Goal: Transaction & Acquisition: Purchase product/service

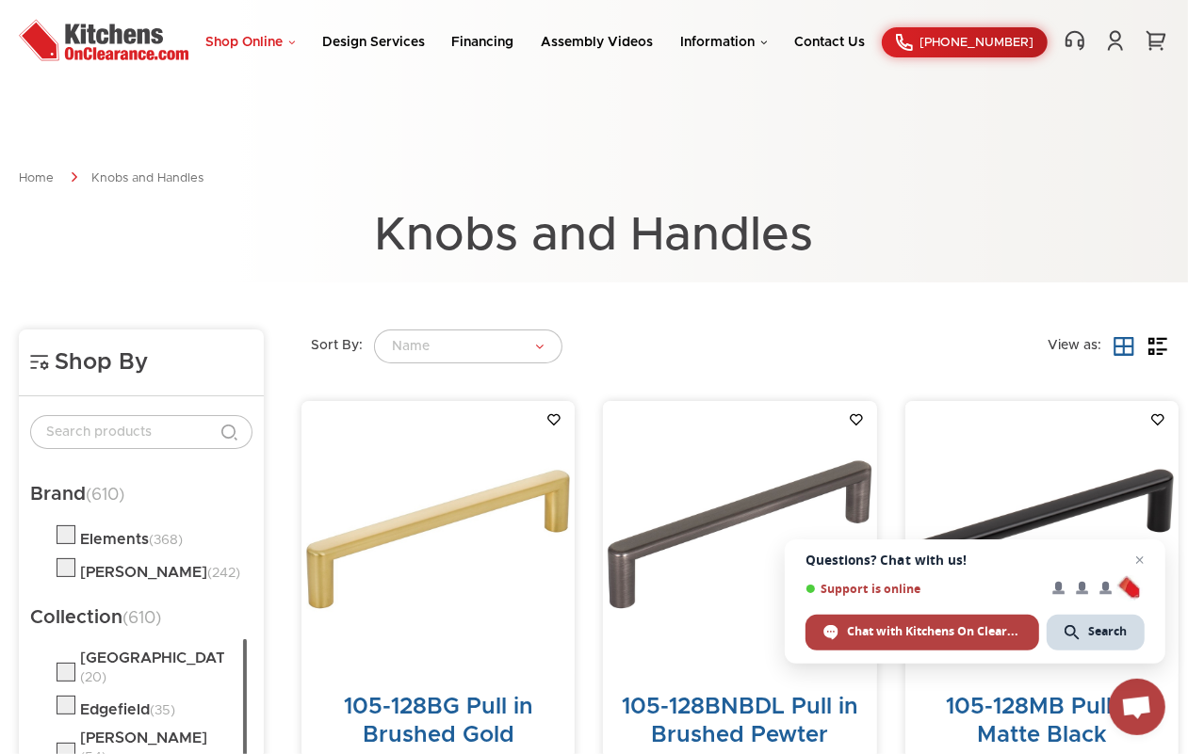
click at [285, 38] on link "Shop Online" at bounding box center [249, 42] width 89 height 13
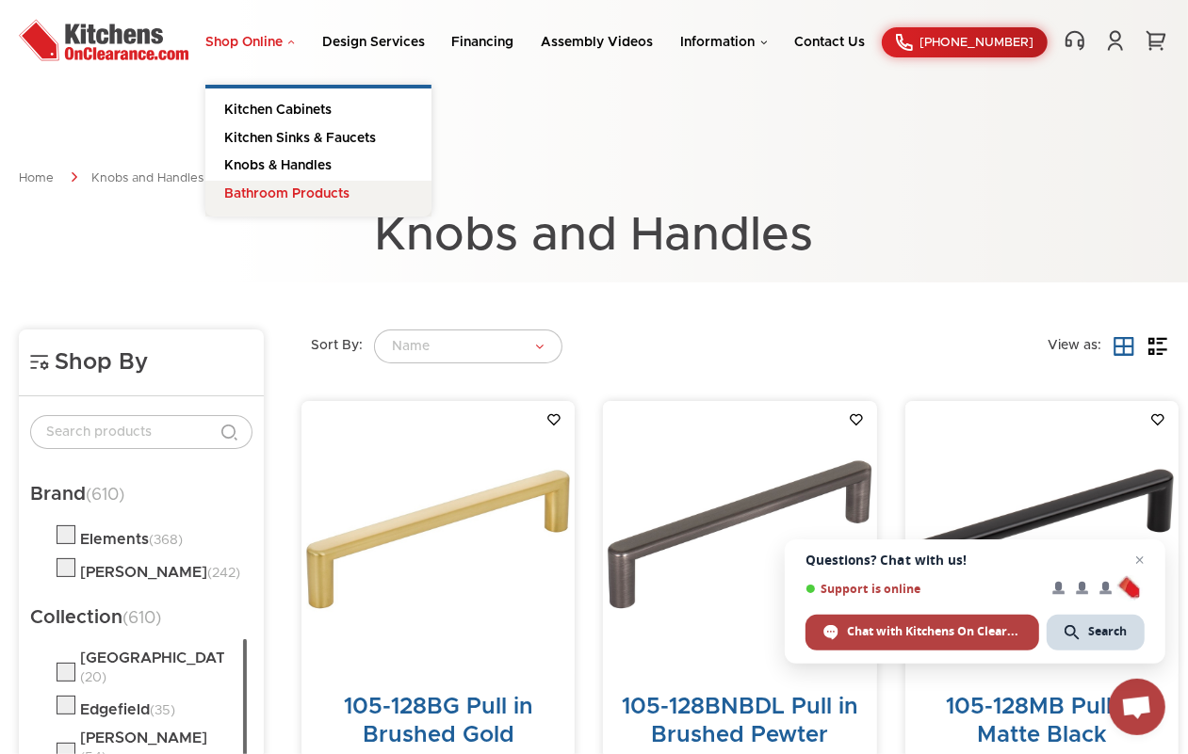
click at [294, 193] on link "Bathroom Products" at bounding box center [318, 199] width 226 height 37
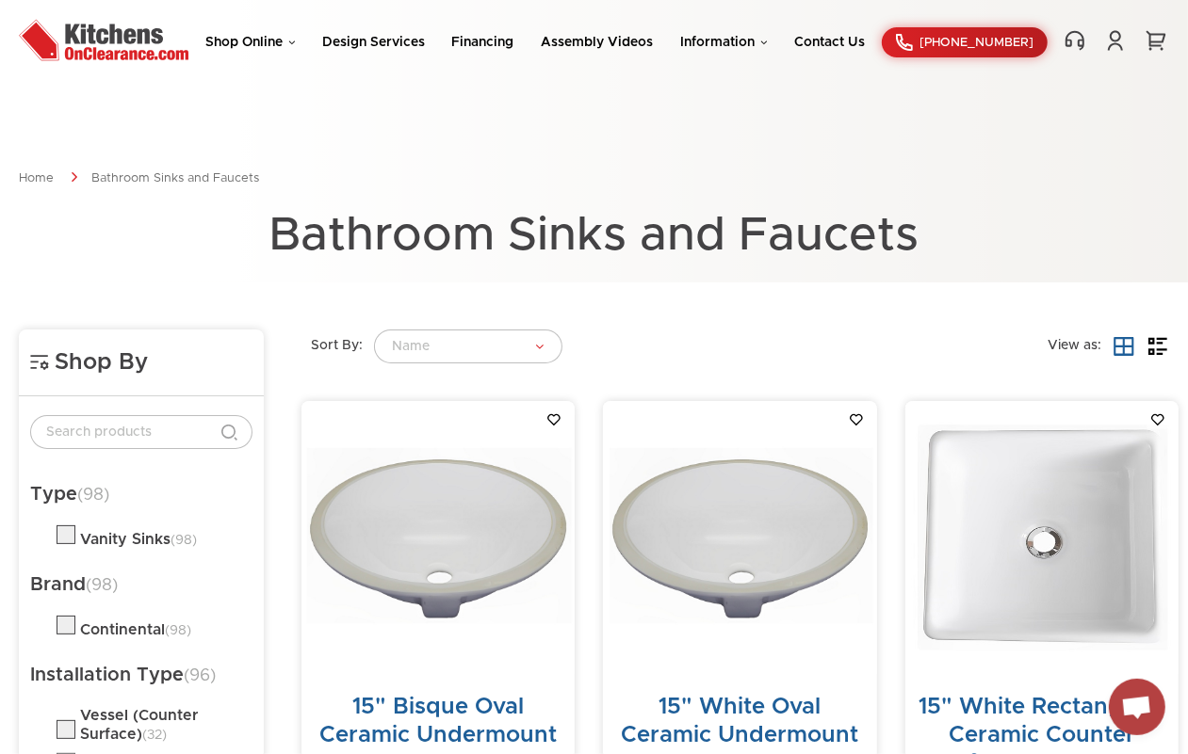
click at [68, 532] on label at bounding box center [66, 539] width 19 height 15
checkbox input "true"
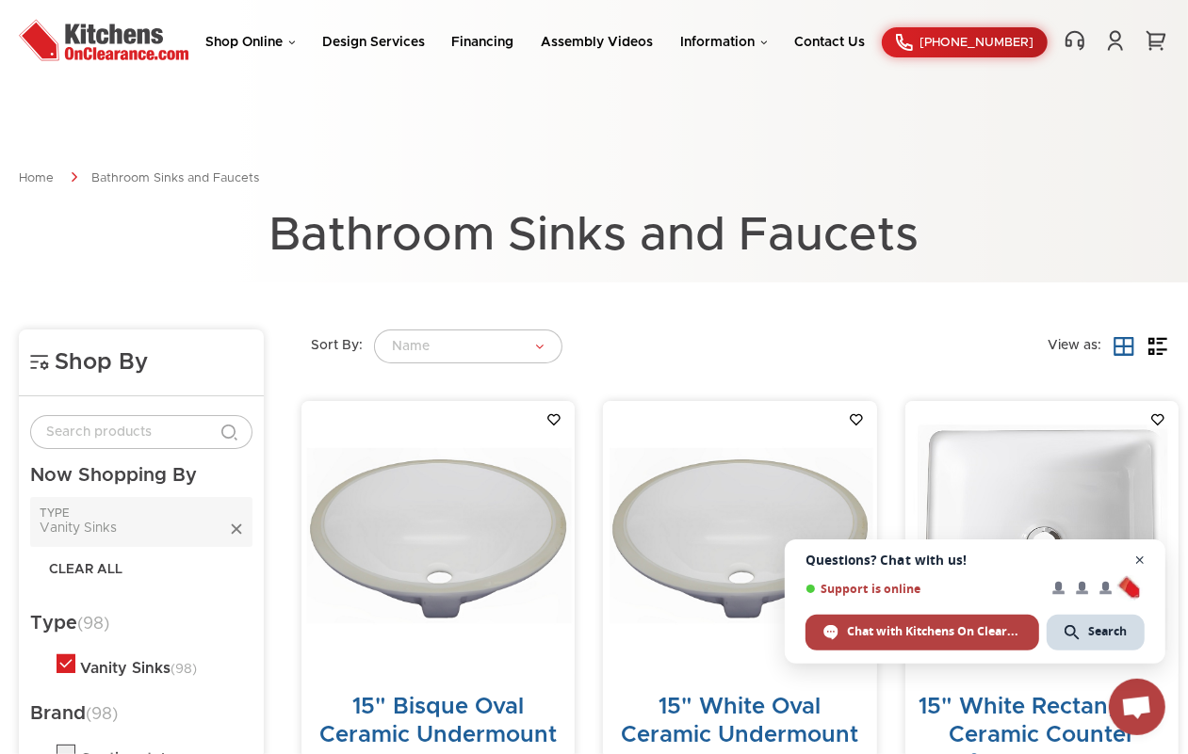
click at [1146, 561] on span "Open chat" at bounding box center [1140, 561] width 24 height 24
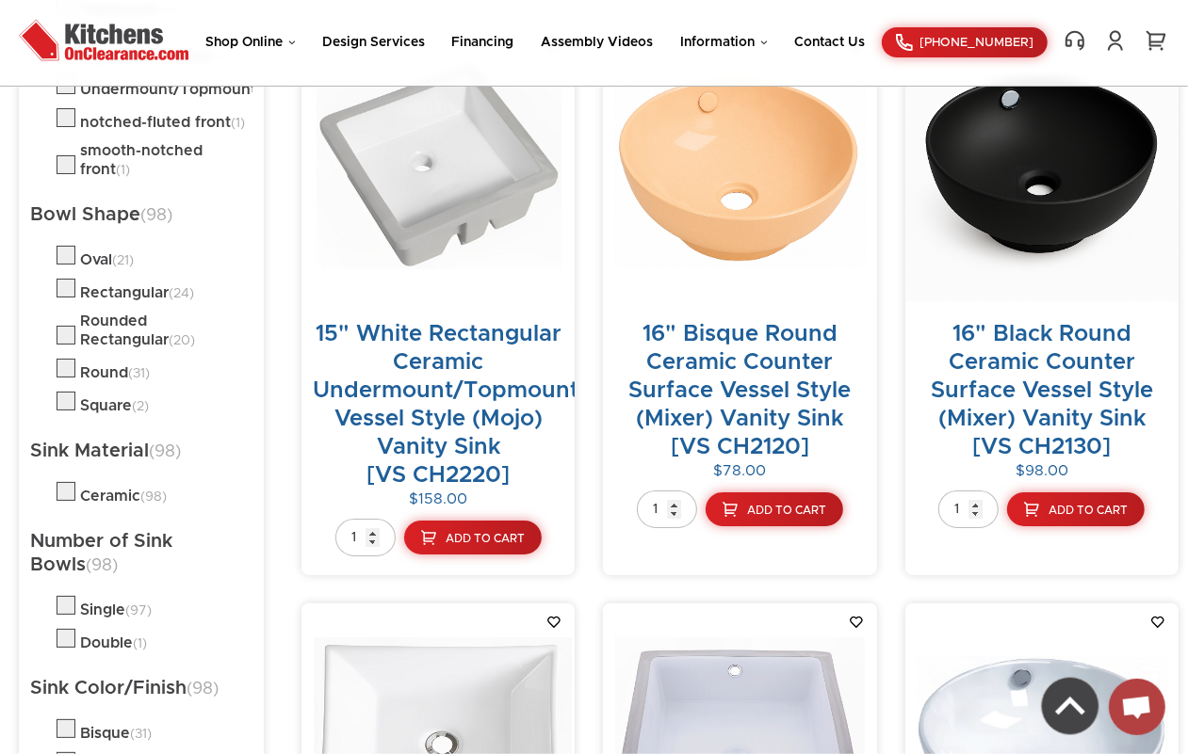
scroll to position [706, 0]
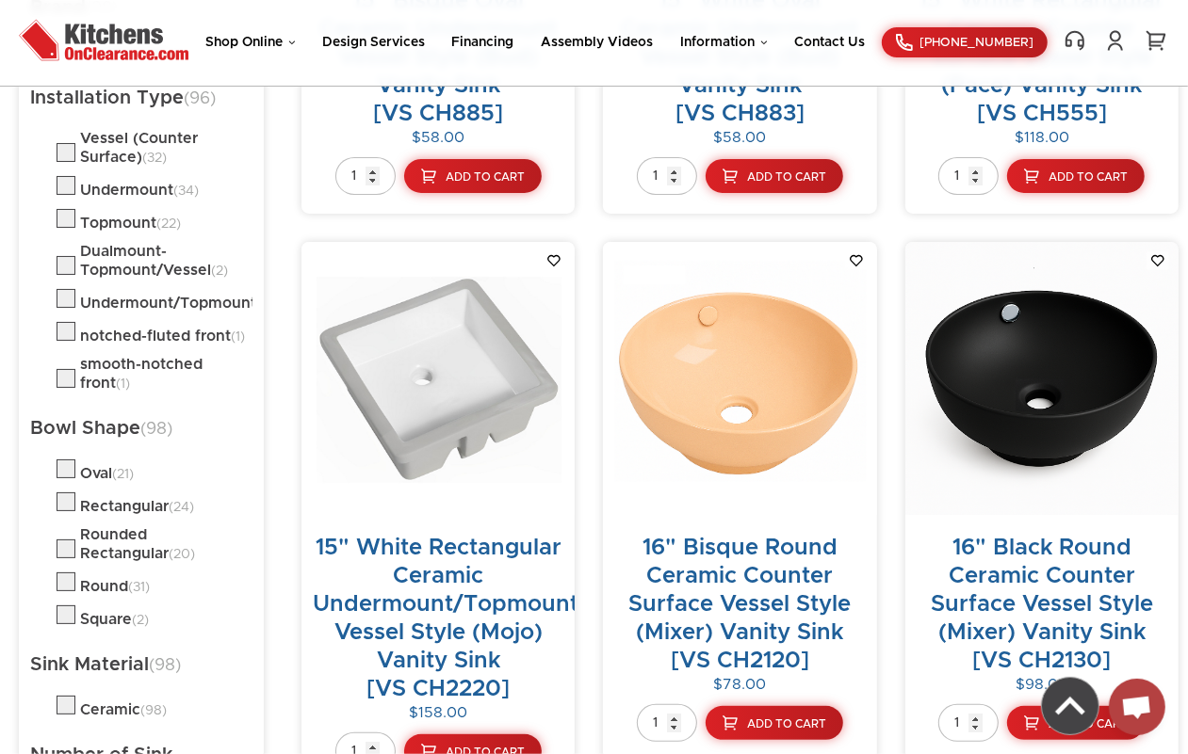
click at [987, 370] on img at bounding box center [1041, 378] width 273 height 273
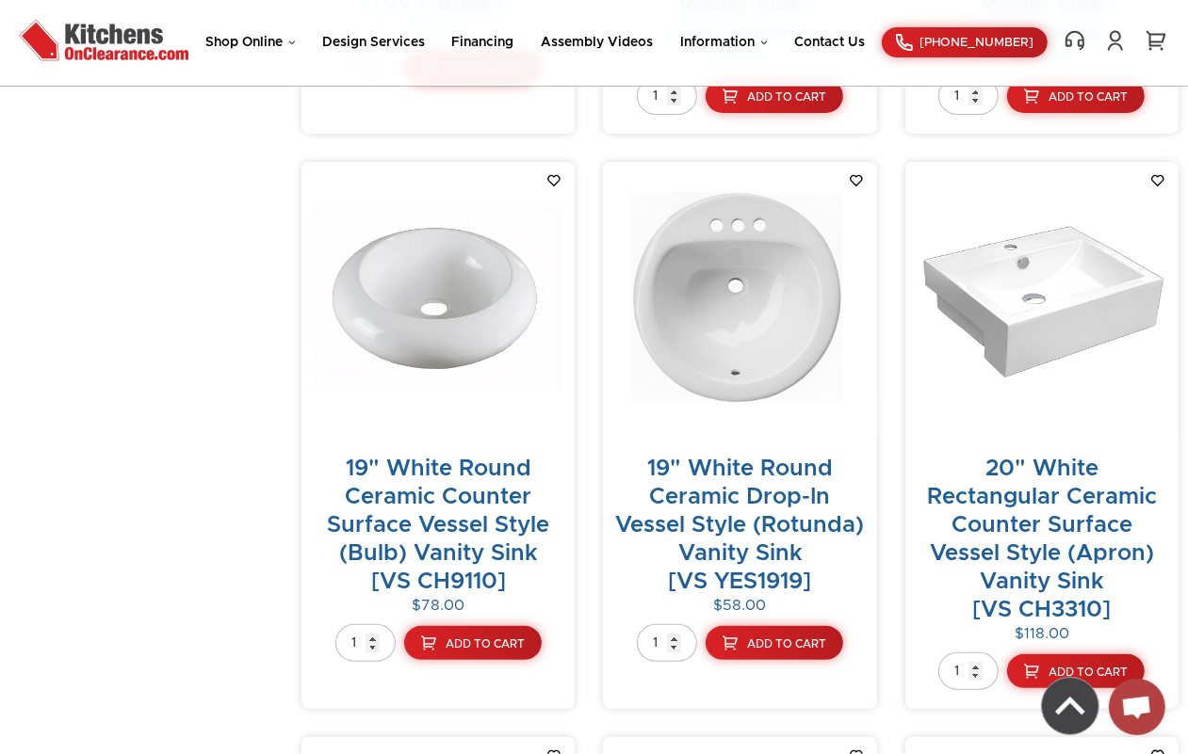
scroll to position [10001, 0]
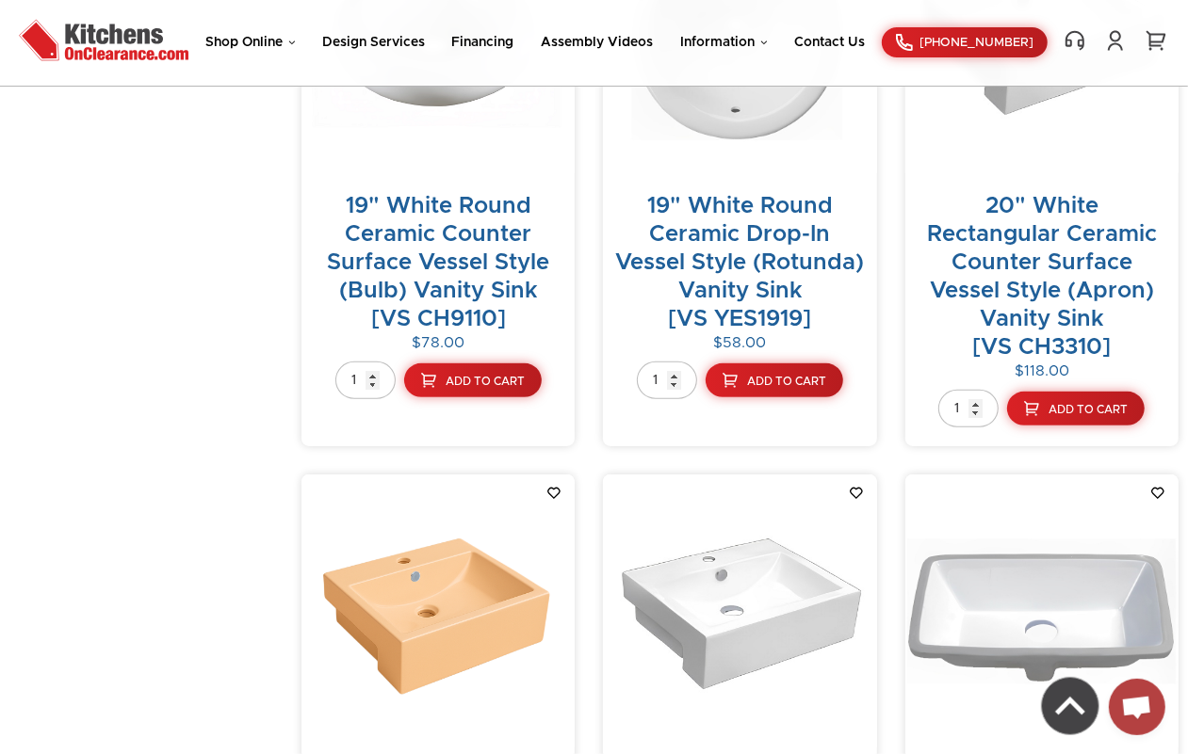
click at [426, 495] on img at bounding box center [437, 611] width 273 height 273
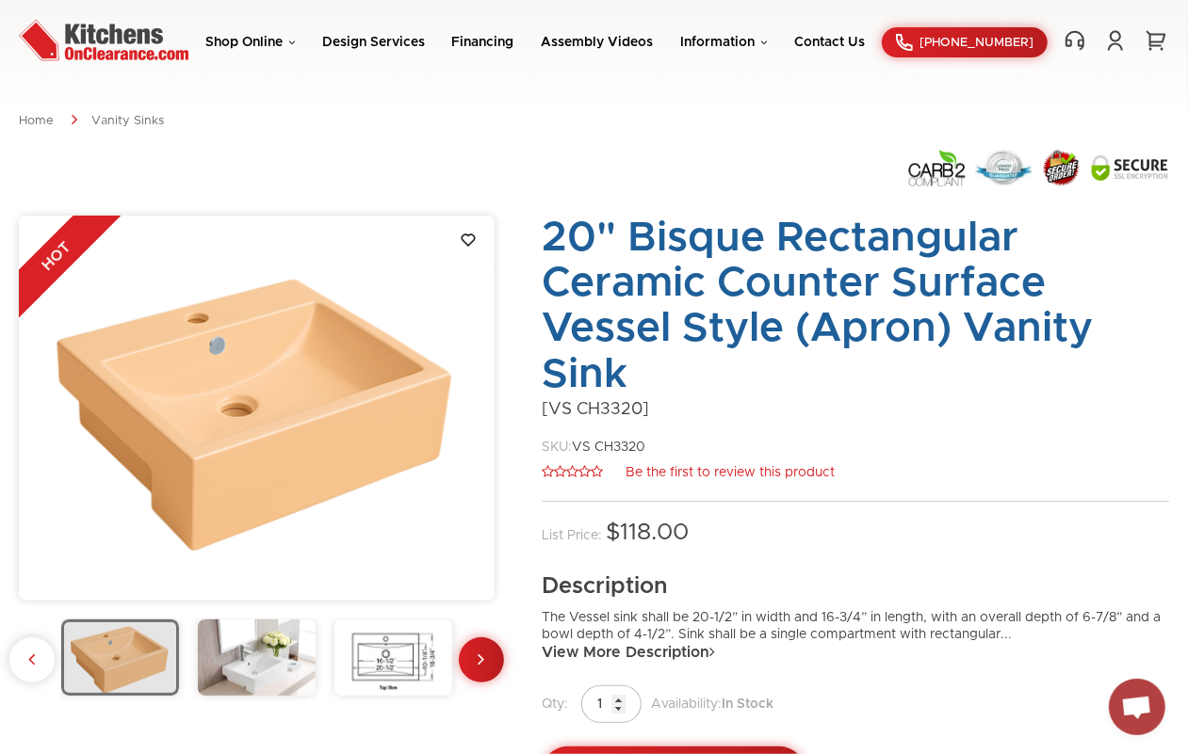
click at [269, 646] on img at bounding box center [257, 658] width 118 height 76
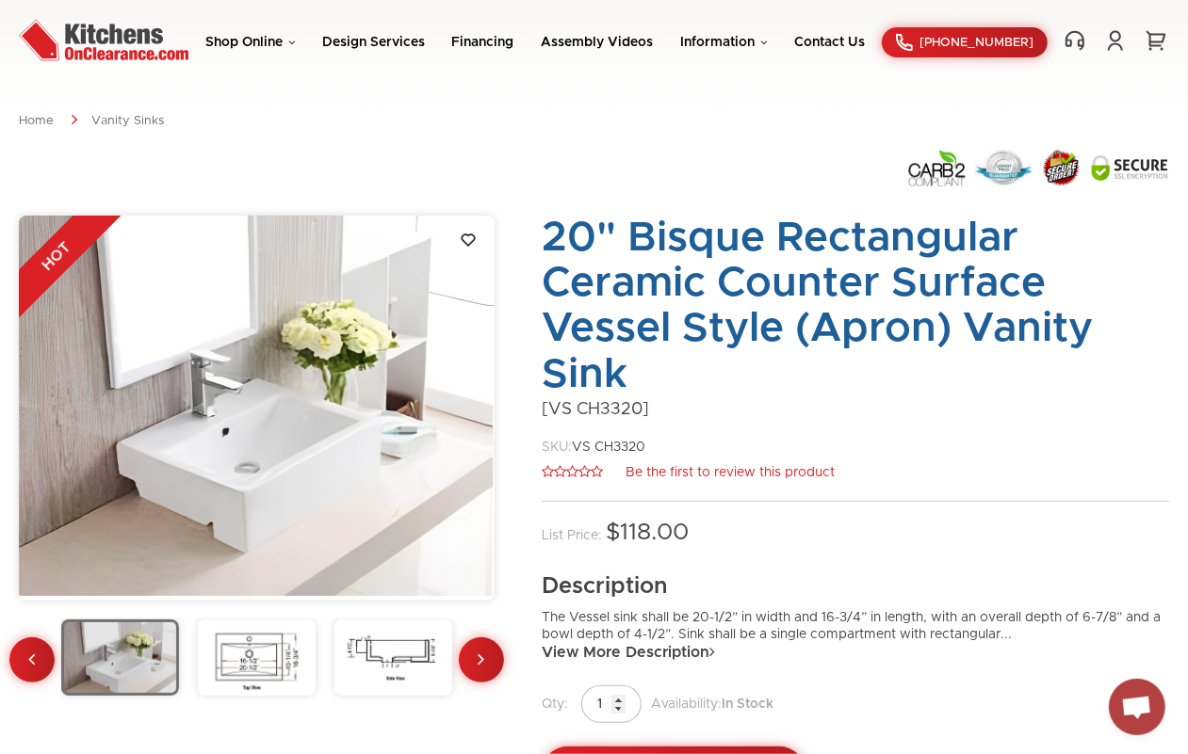
click at [144, 650] on img at bounding box center [120, 658] width 118 height 76
click at [29, 662] on icon at bounding box center [32, 659] width 7 height 19
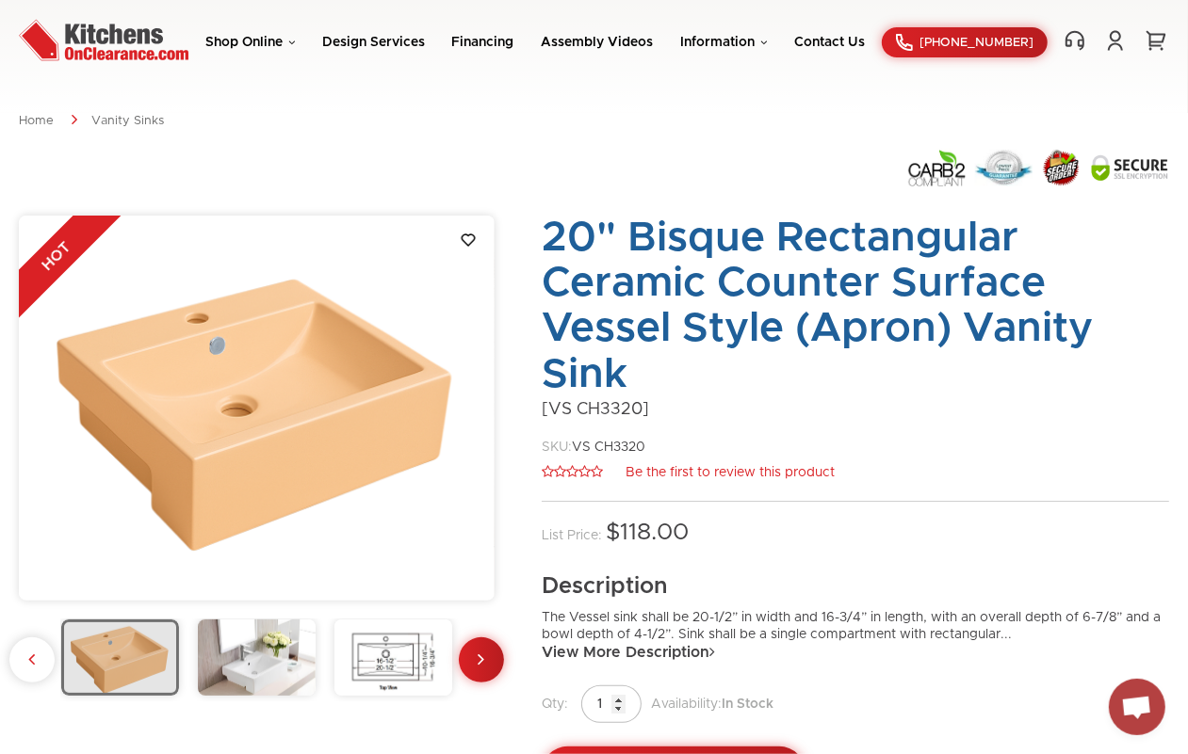
click at [122, 655] on img at bounding box center [120, 658] width 118 height 76
click at [266, 642] on img at bounding box center [257, 658] width 118 height 76
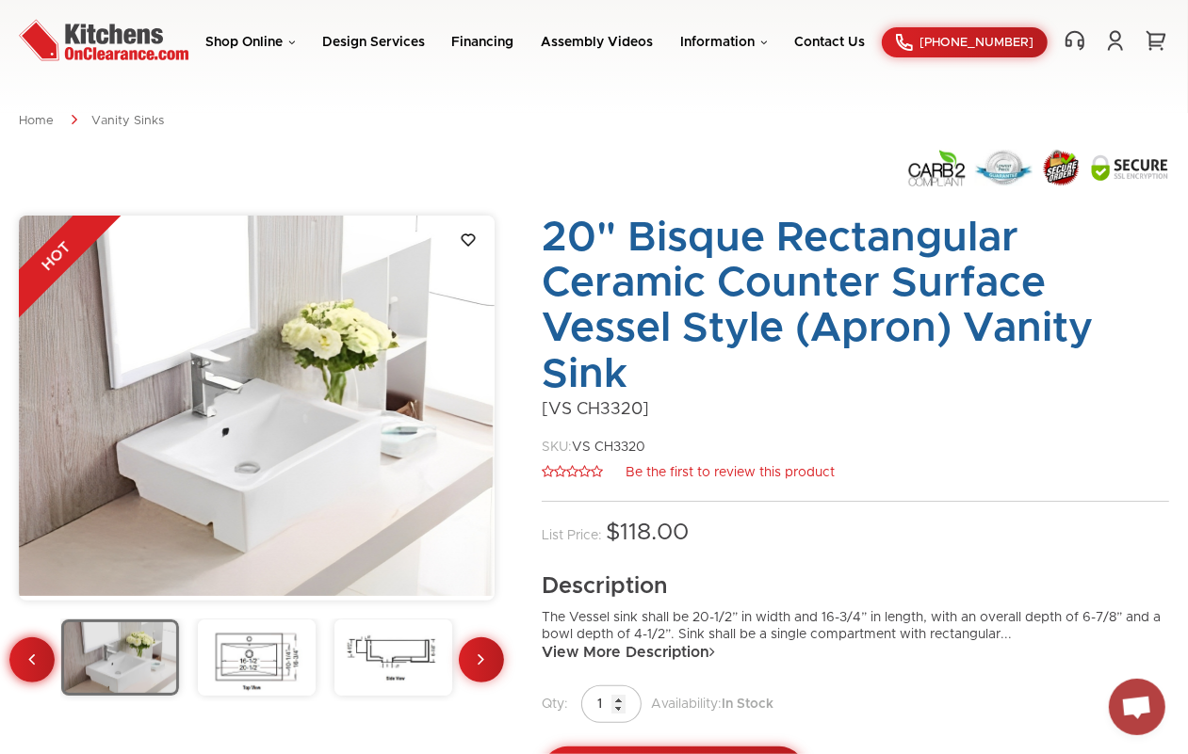
click at [33, 655] on icon at bounding box center [32, 659] width 7 height 19
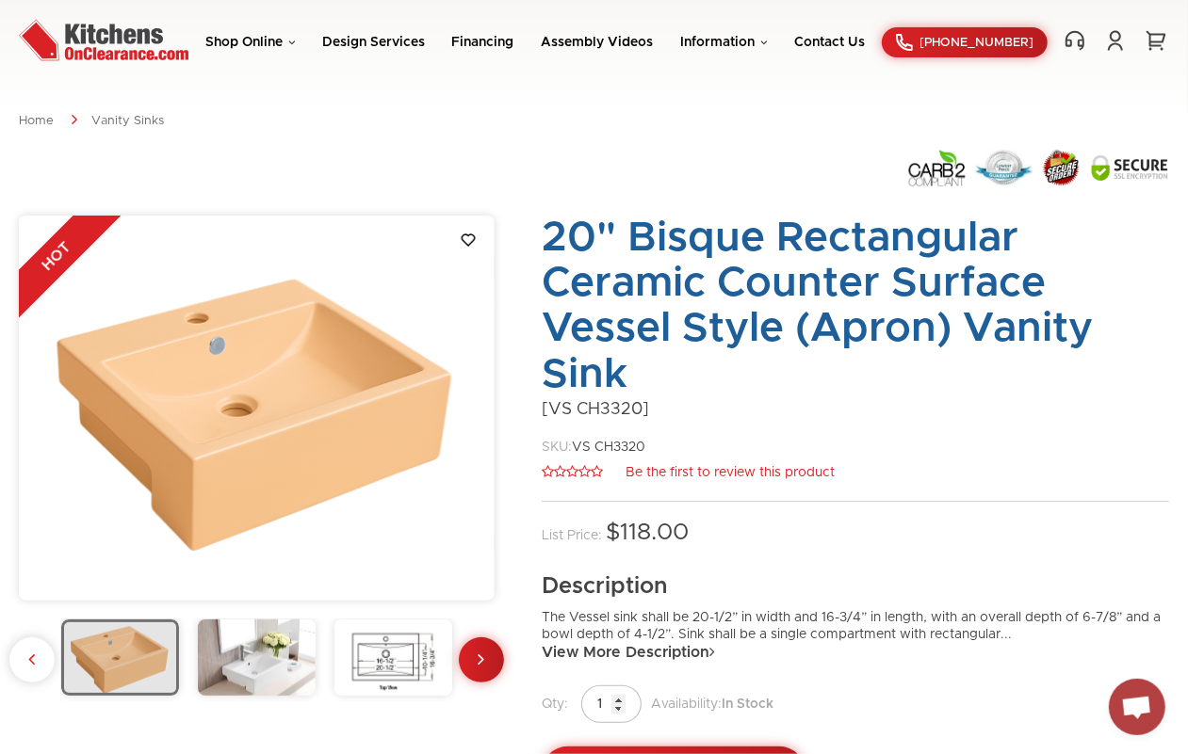
click at [257, 665] on img at bounding box center [257, 658] width 118 height 76
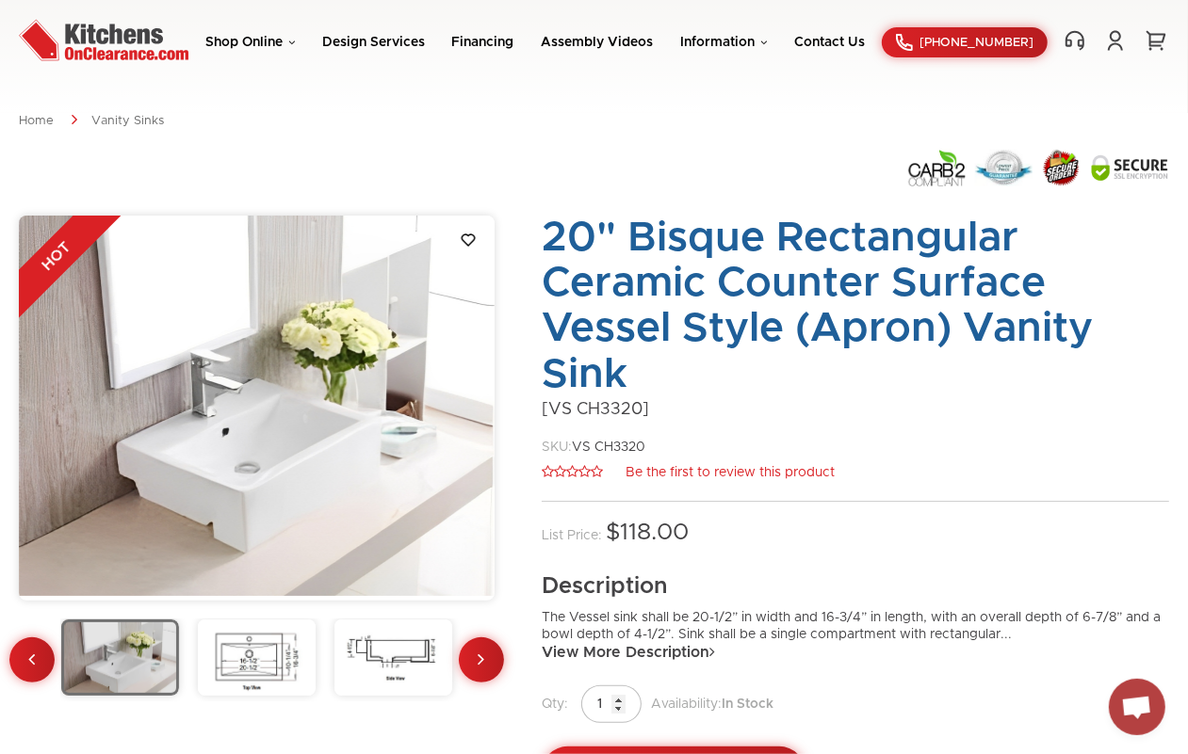
click at [250, 467] on img at bounding box center [257, 406] width 476 height 381
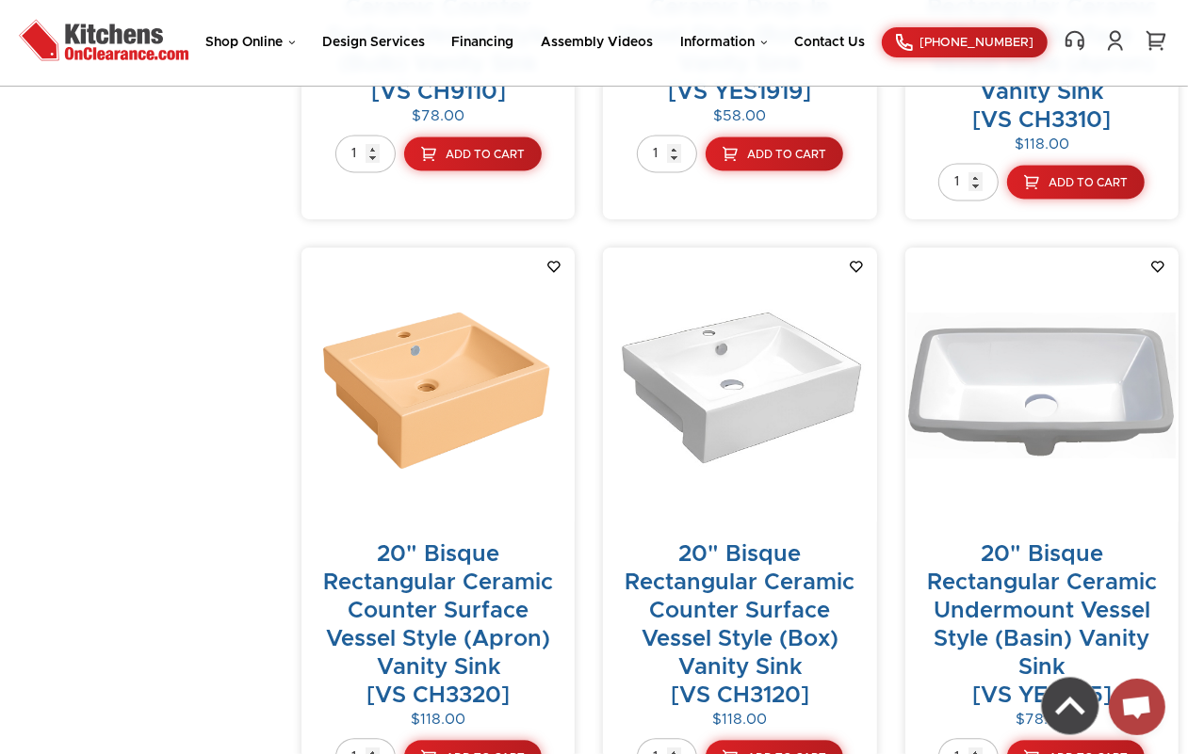
scroll to position [17026, 0]
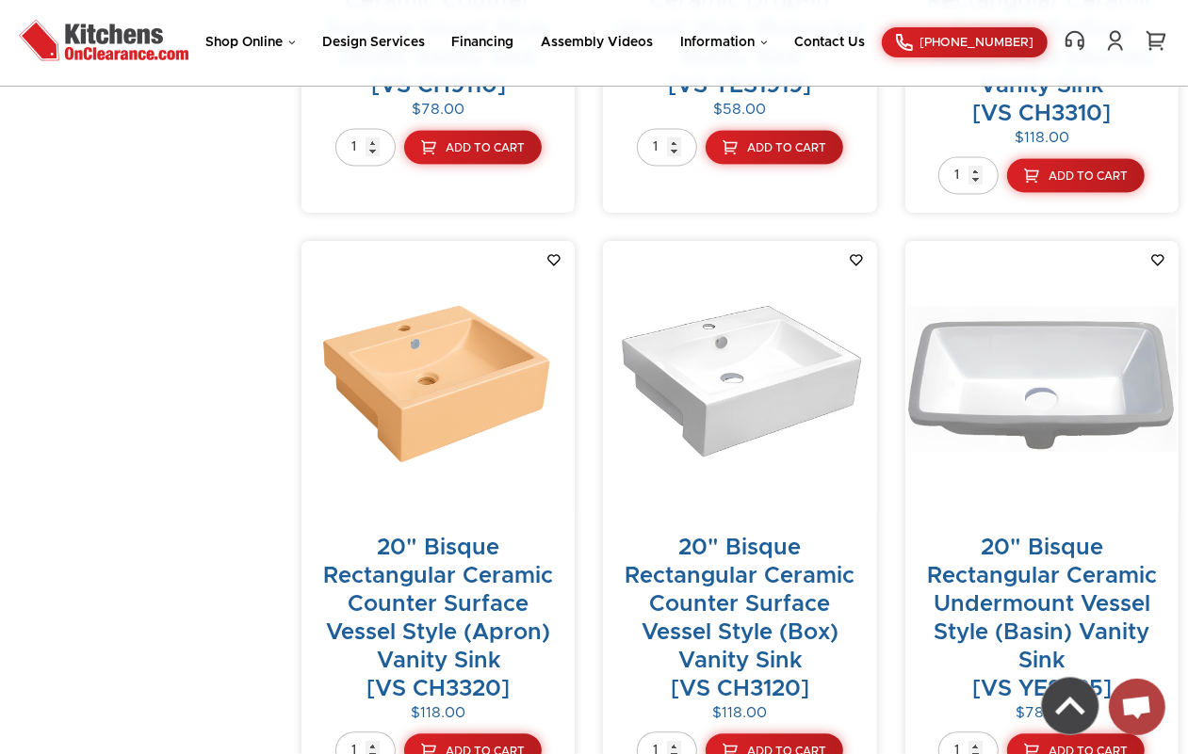
click at [479, 537] on link "20" Bisque Rectangular Ceramic Counter Surface Vessel Style (Apron) Vanity Sink…" at bounding box center [438, 619] width 230 height 164
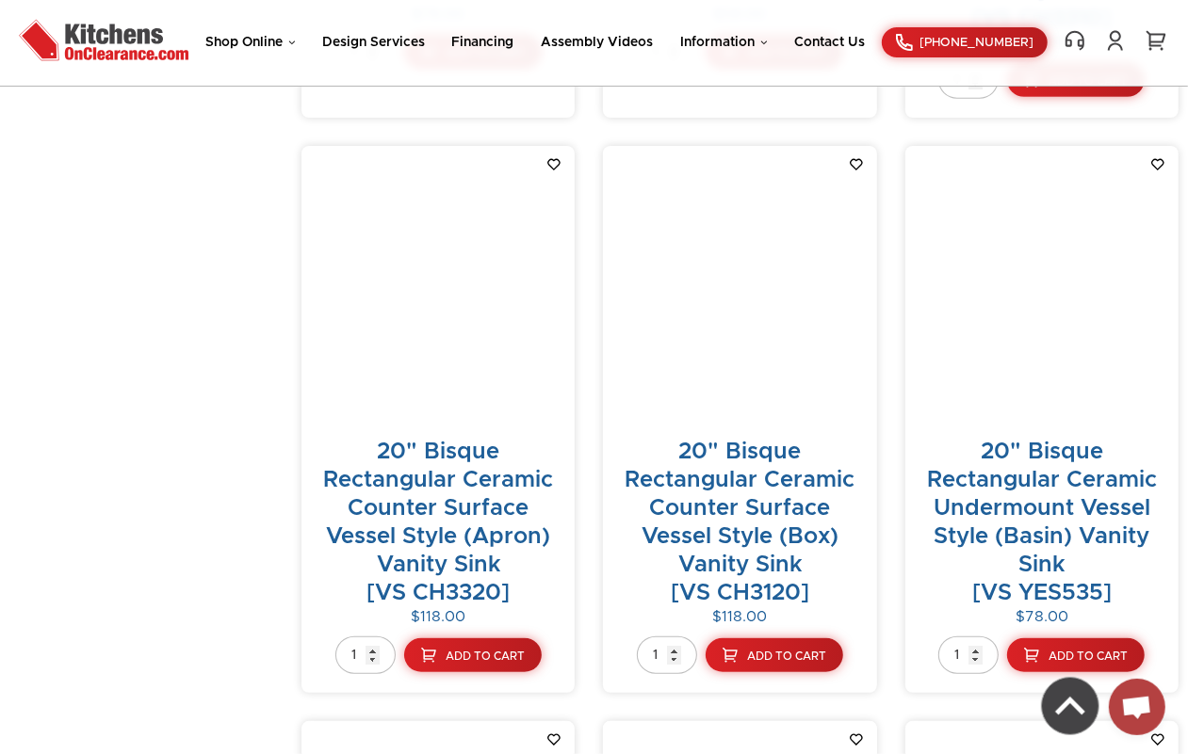
scroll to position [10270, 0]
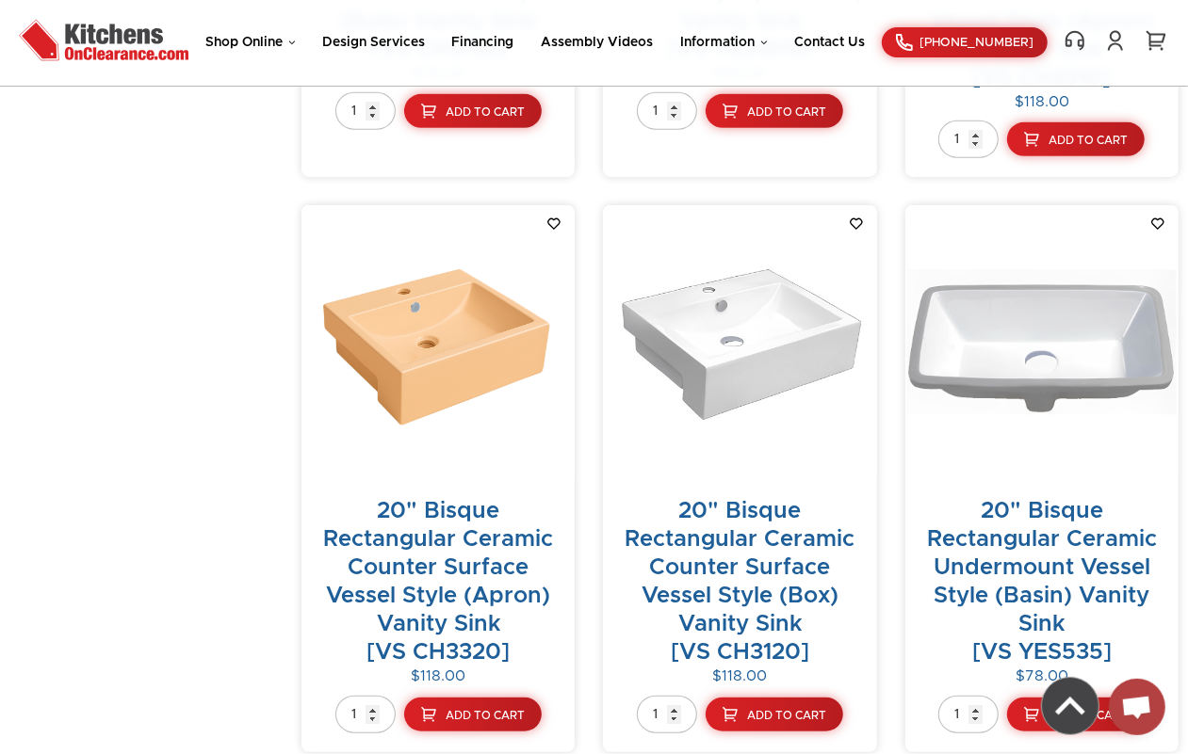
click at [739, 265] on img at bounding box center [739, 341] width 273 height 273
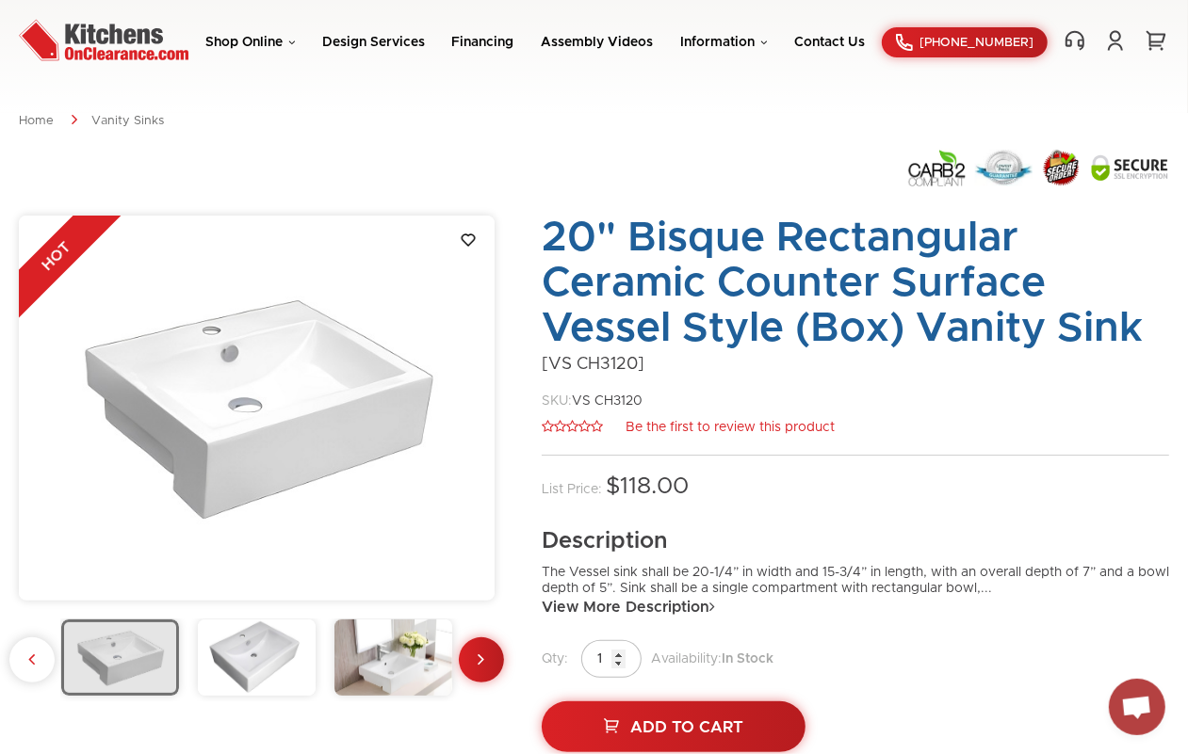
click at [262, 650] on img at bounding box center [257, 658] width 118 height 76
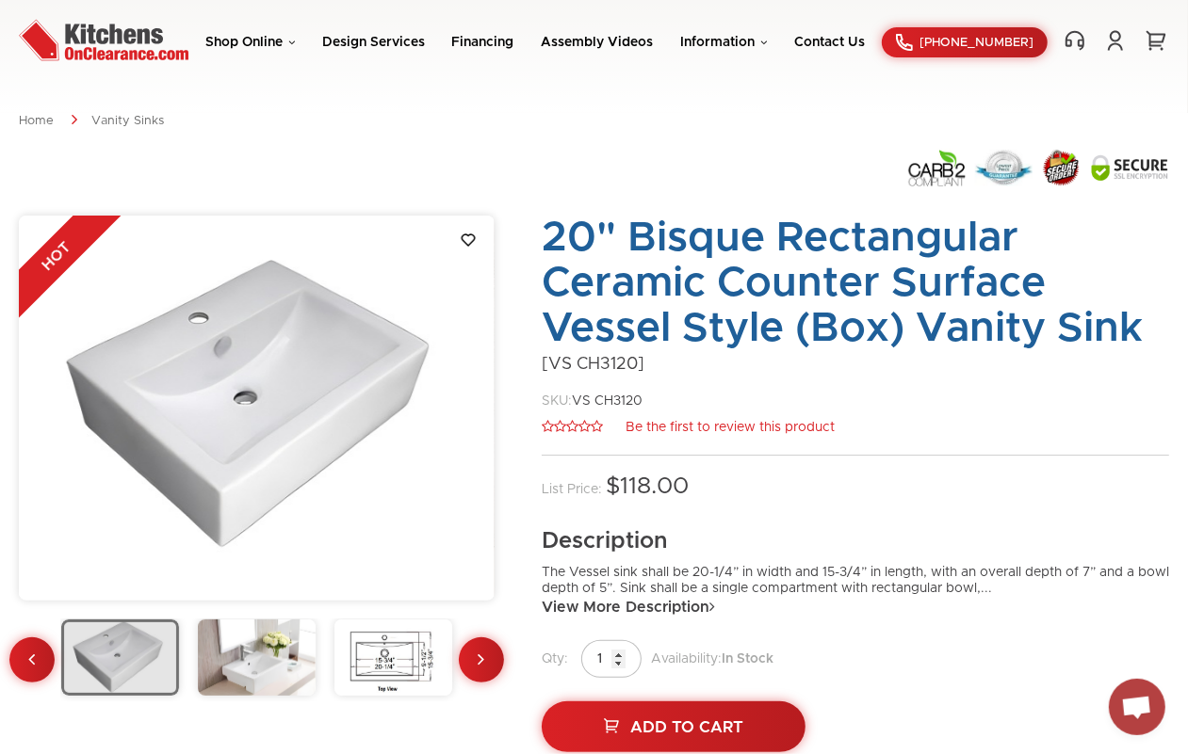
click at [365, 638] on img at bounding box center [393, 658] width 118 height 76
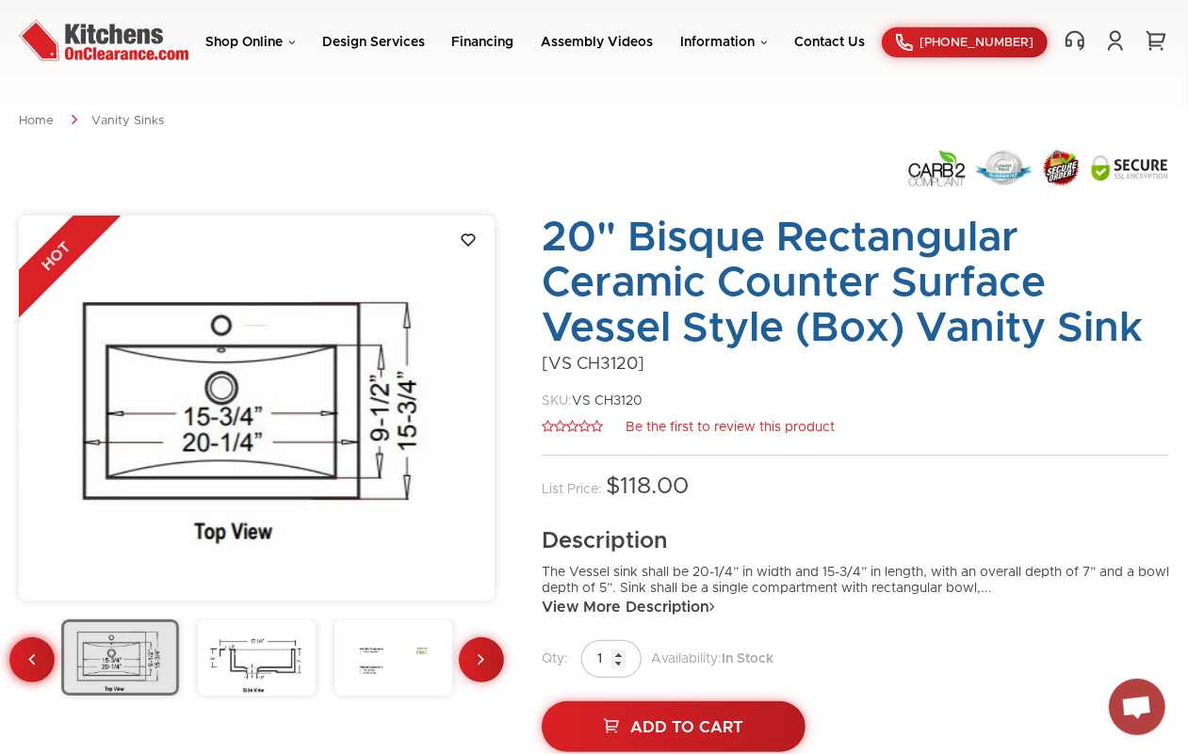
click at [22, 664] on link at bounding box center [31, 660] width 45 height 45
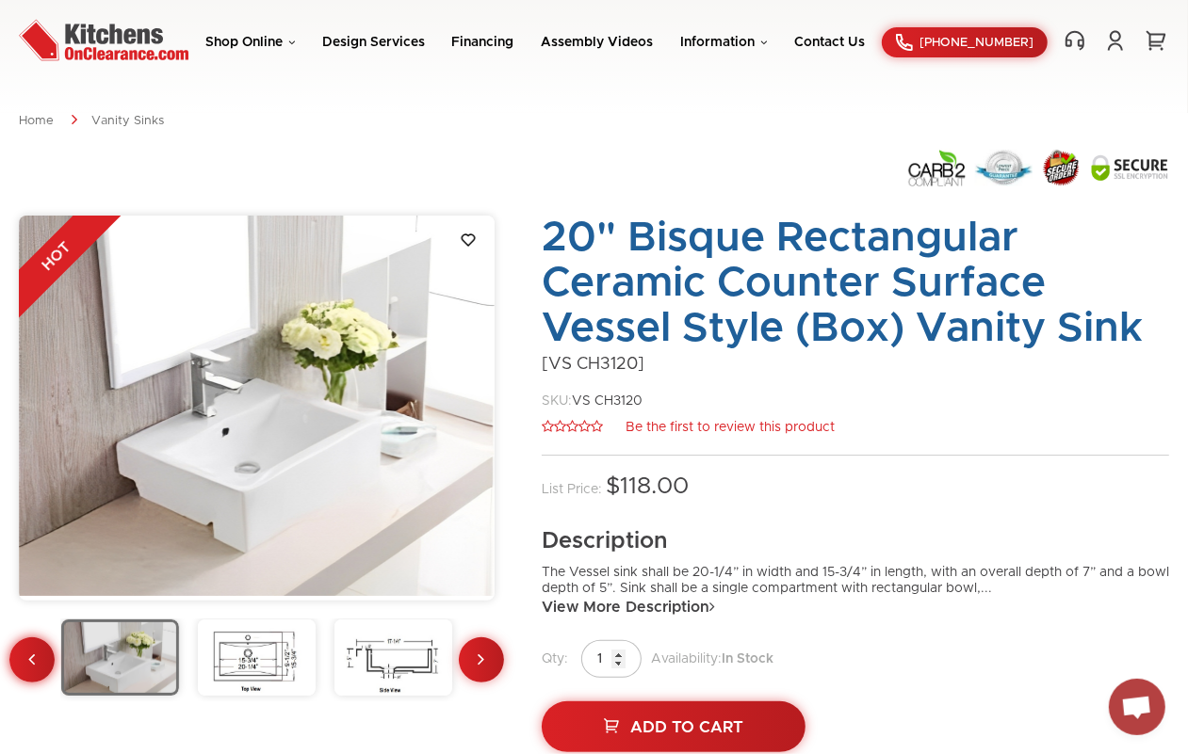
click at [22, 664] on link at bounding box center [31, 660] width 45 height 45
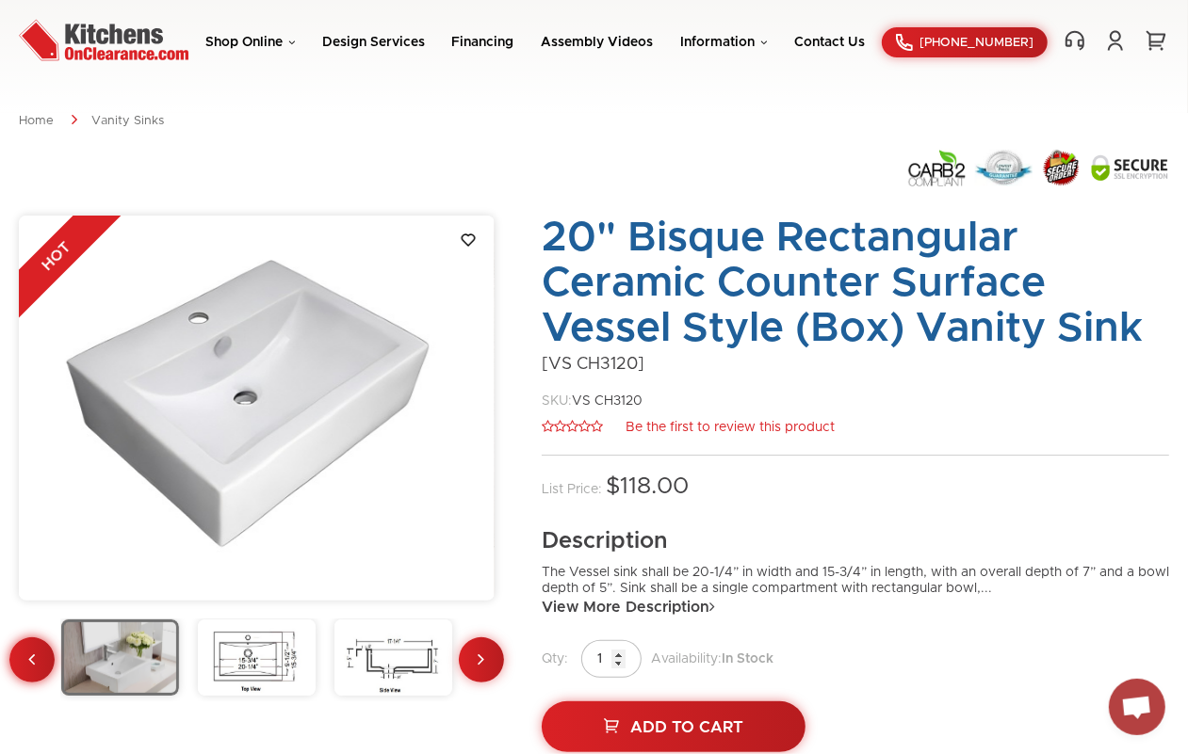
click at [22, 664] on link at bounding box center [31, 660] width 45 height 45
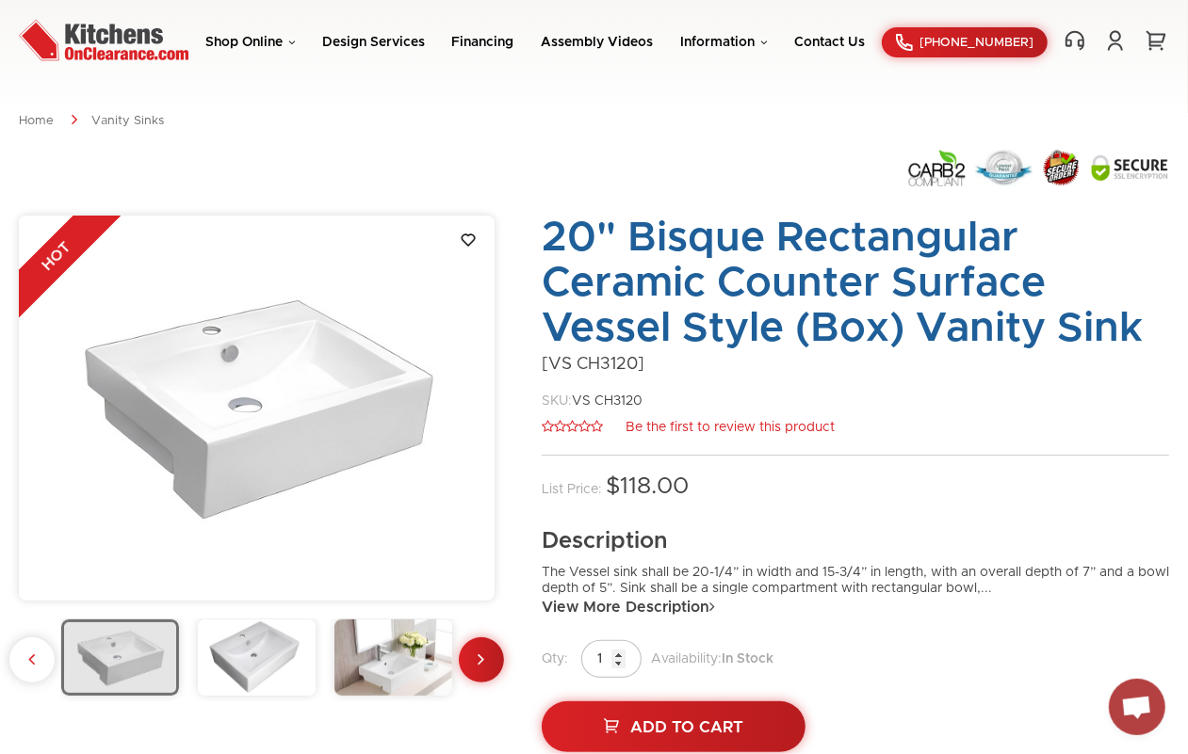
click at [22, 664] on div at bounding box center [257, 661] width 476 height 82
click at [401, 645] on img at bounding box center [393, 658] width 118 height 76
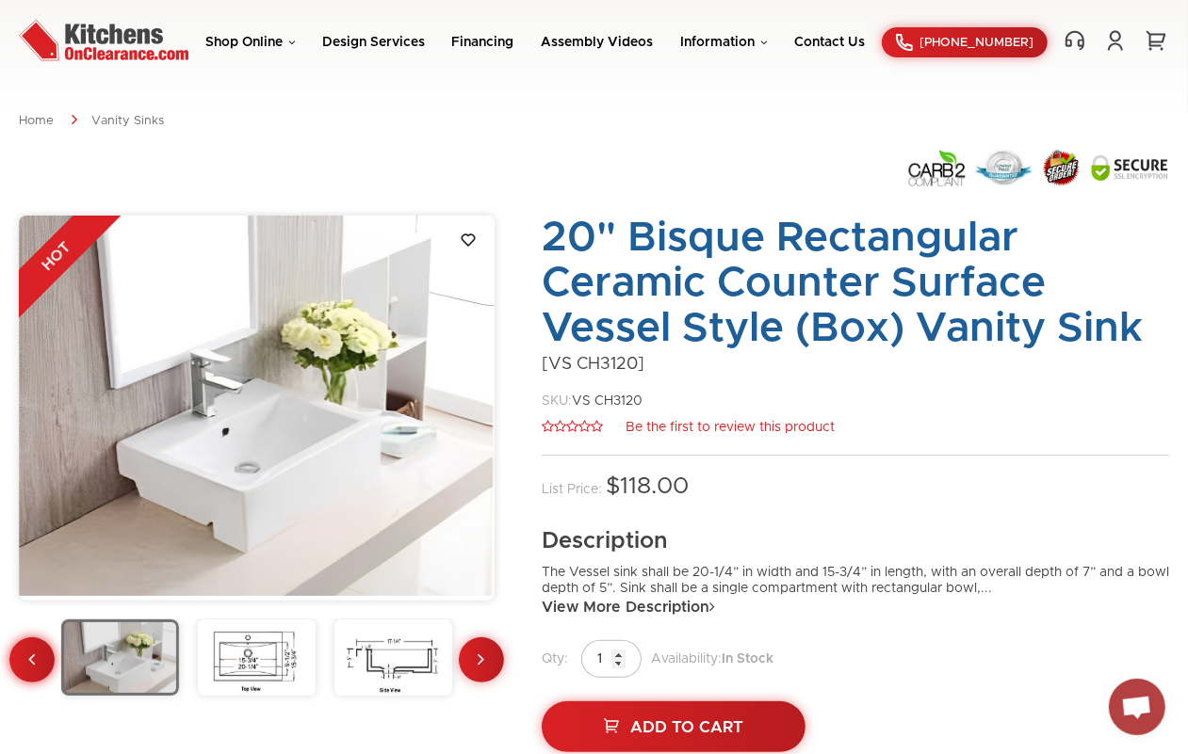
click at [41, 662] on link at bounding box center [31, 660] width 45 height 45
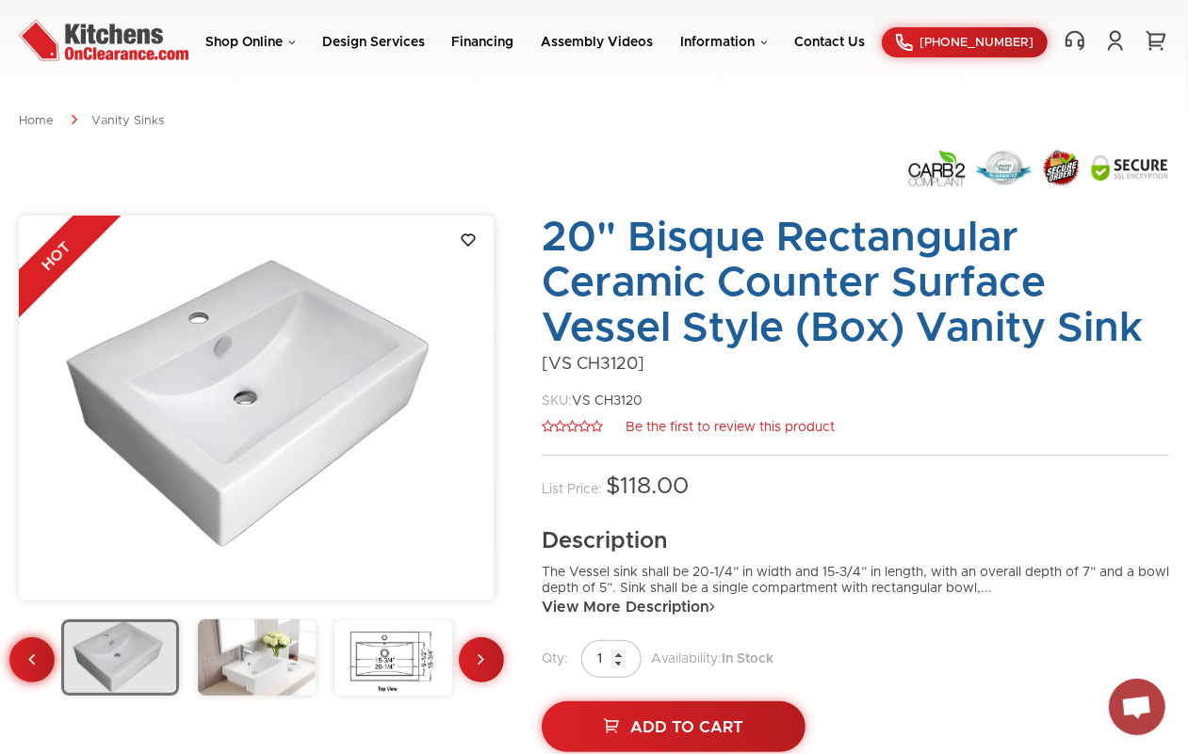
click at [41, 662] on link at bounding box center [31, 660] width 45 height 45
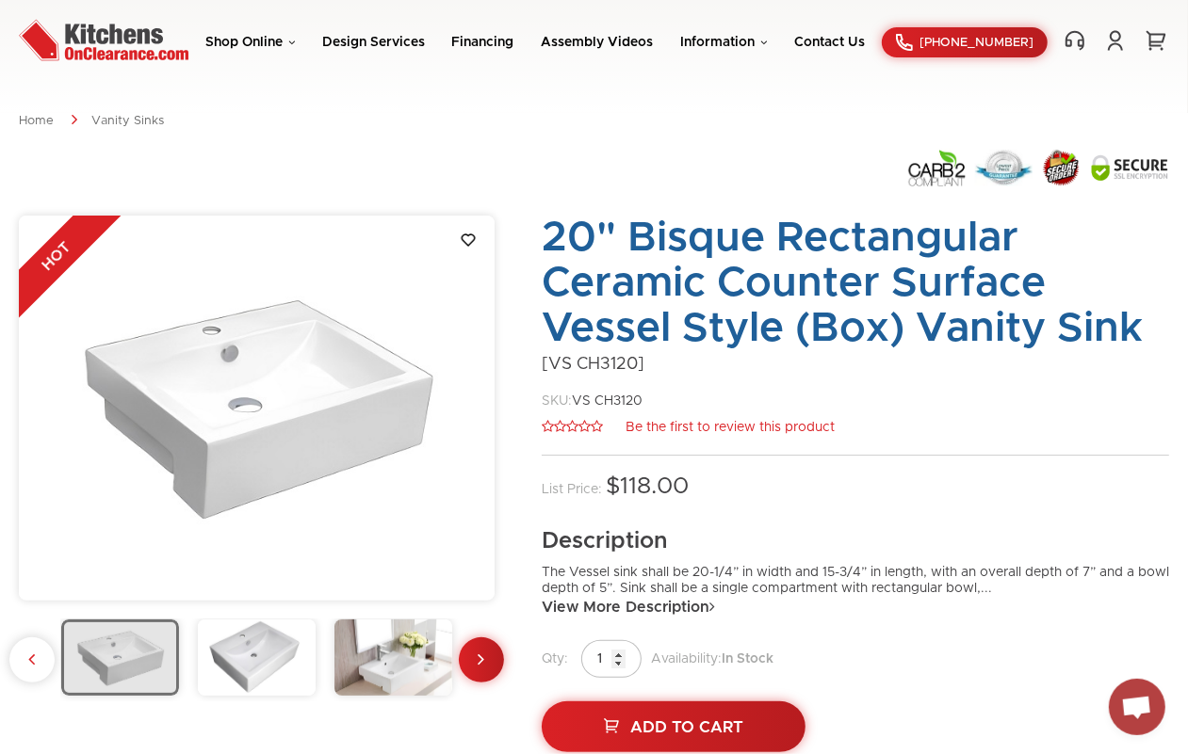
click at [41, 662] on div at bounding box center [257, 661] width 476 height 82
click at [221, 657] on img at bounding box center [257, 658] width 118 height 76
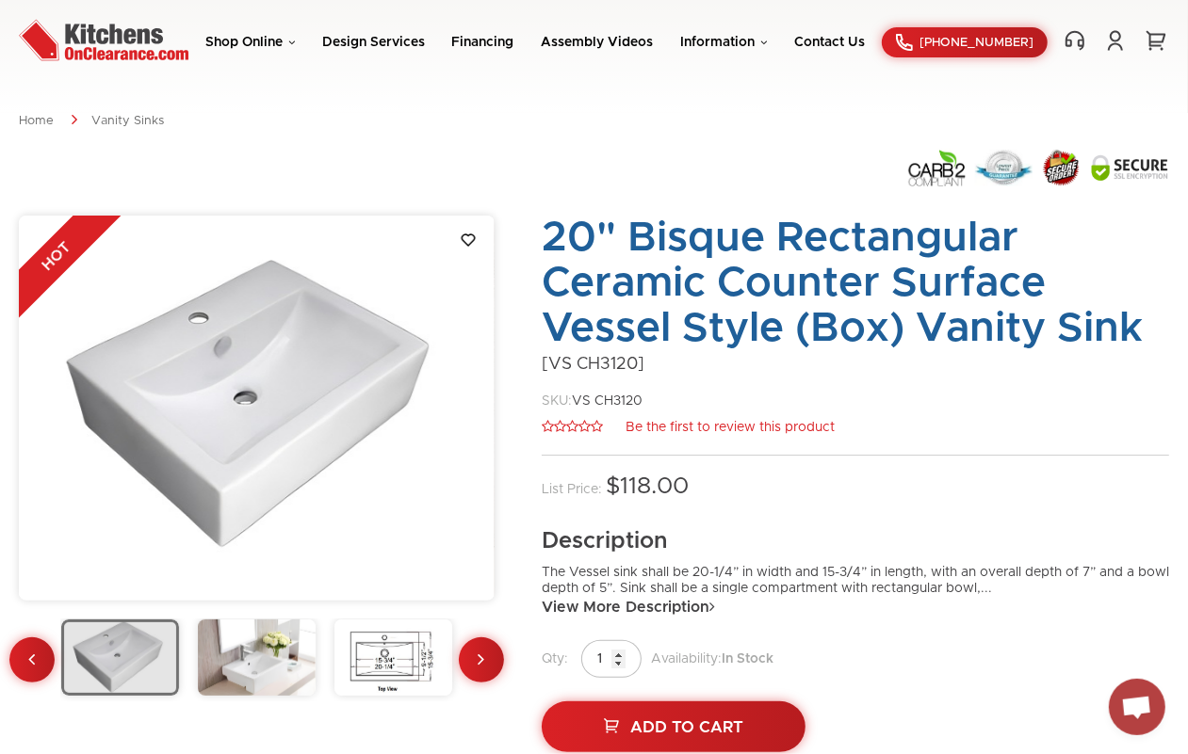
click at [245, 645] on img at bounding box center [257, 658] width 118 height 76
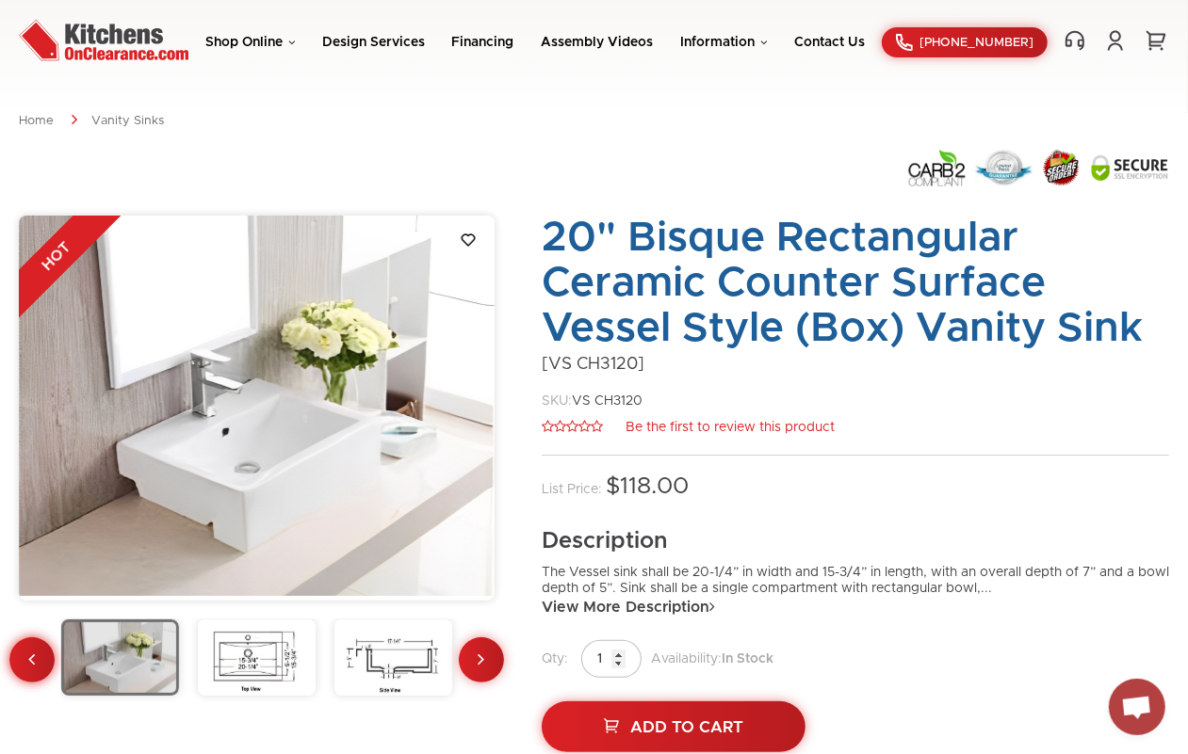
click at [26, 665] on link at bounding box center [31, 660] width 45 height 45
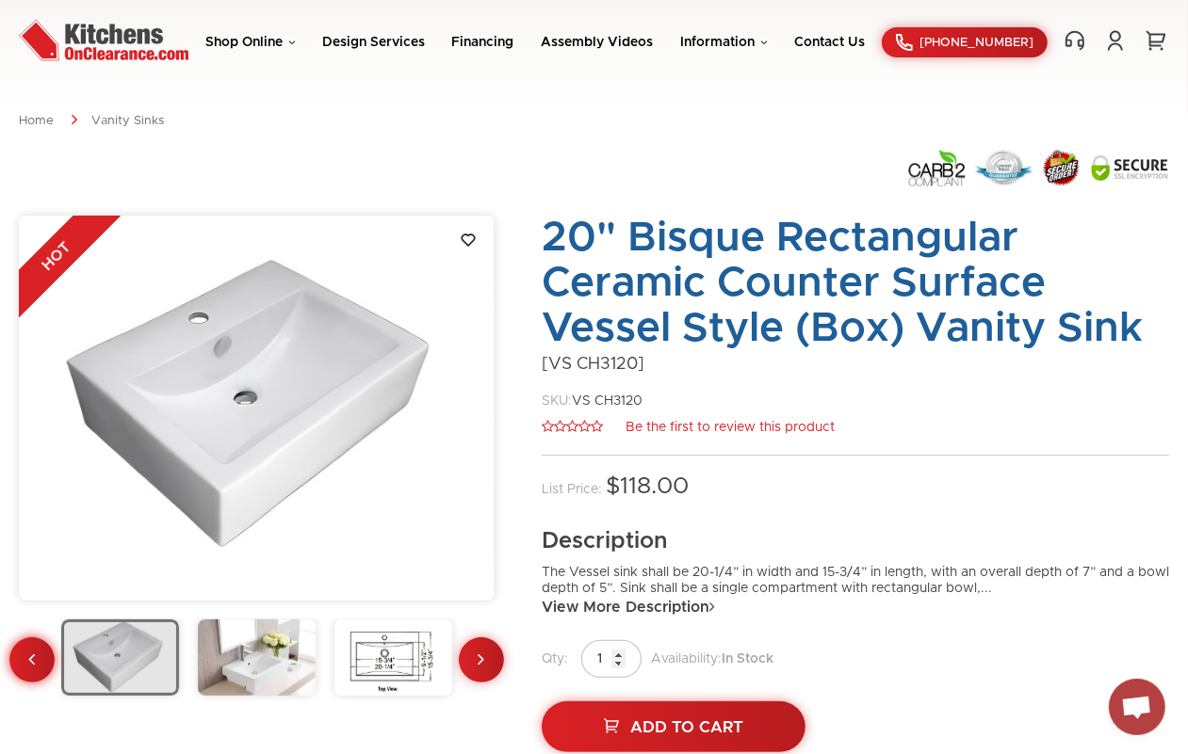
click at [26, 665] on link at bounding box center [31, 660] width 45 height 45
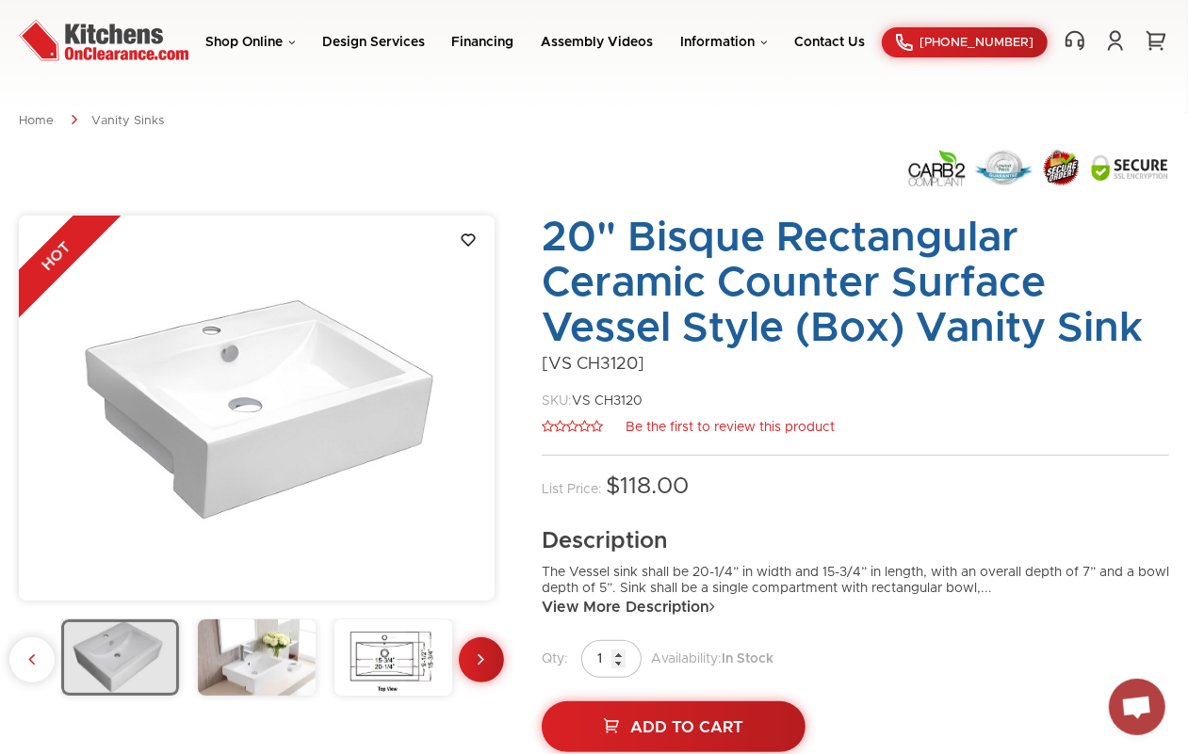
click at [26, 665] on div at bounding box center [257, 661] width 476 height 82
click at [39, 669] on div at bounding box center [257, 661] width 476 height 82
click at [31, 664] on div at bounding box center [257, 661] width 476 height 82
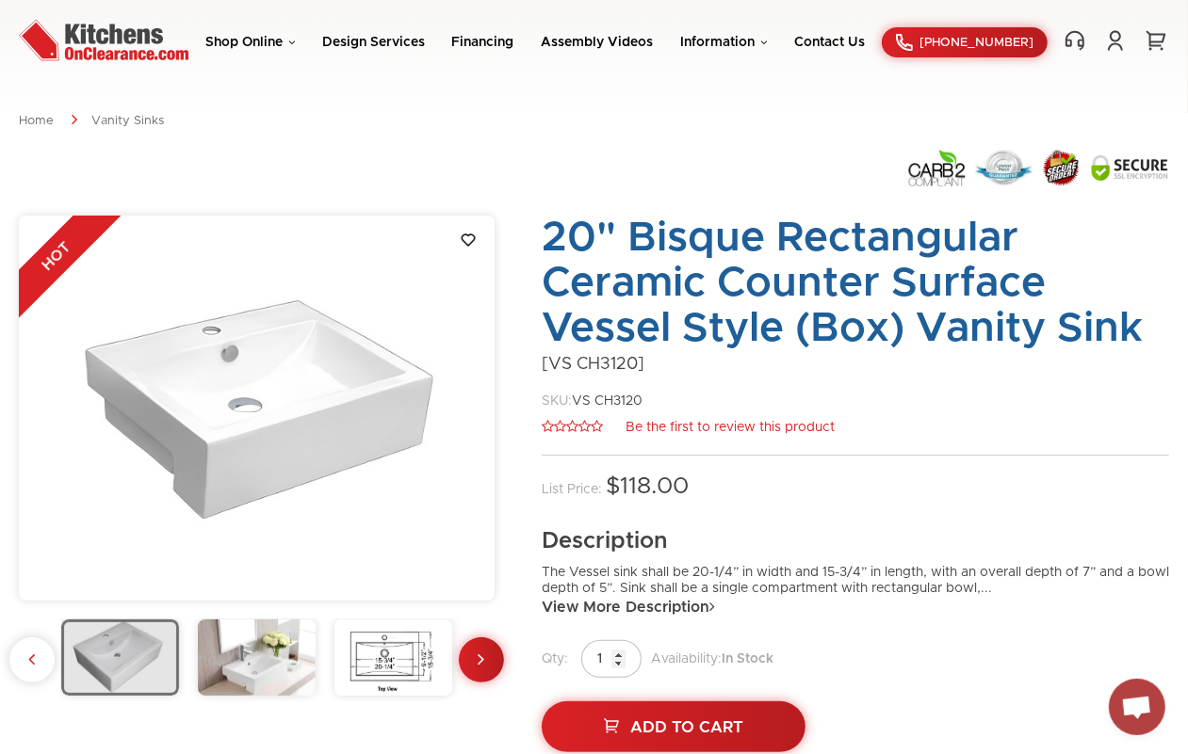
click at [31, 664] on div at bounding box center [257, 661] width 476 height 82
click at [482, 659] on icon at bounding box center [482, 659] width 7 height 19
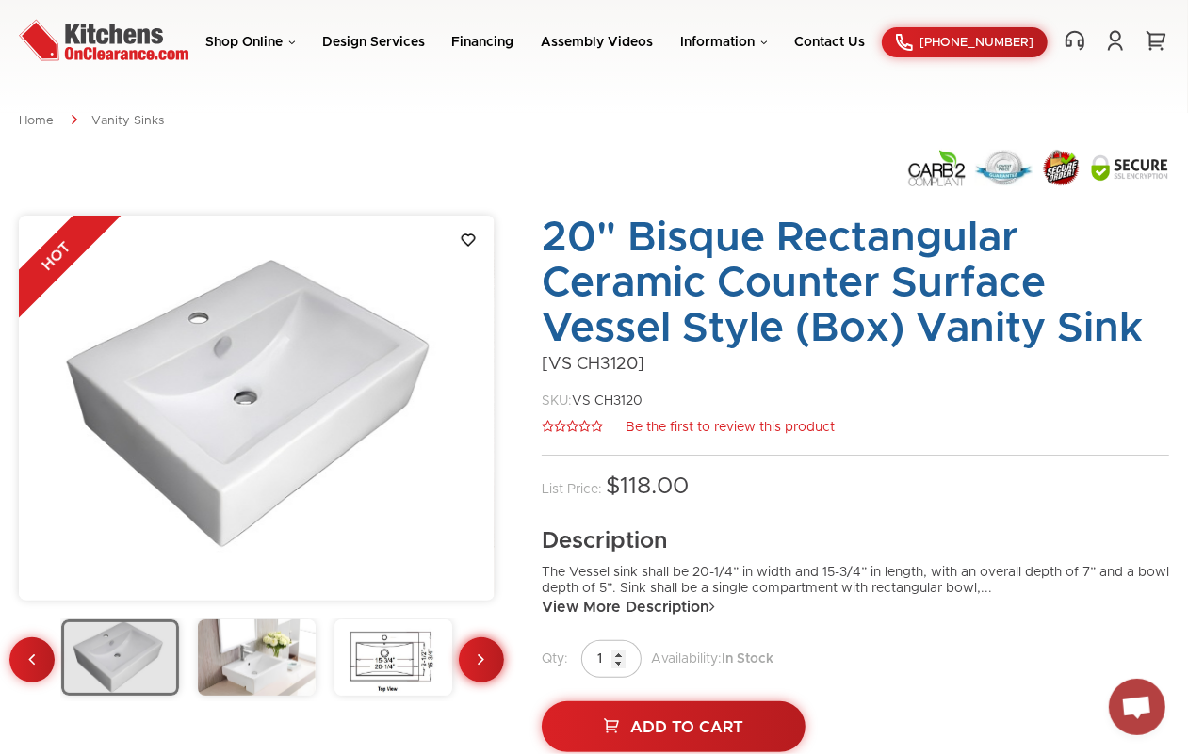
click at [482, 659] on icon at bounding box center [482, 659] width 7 height 19
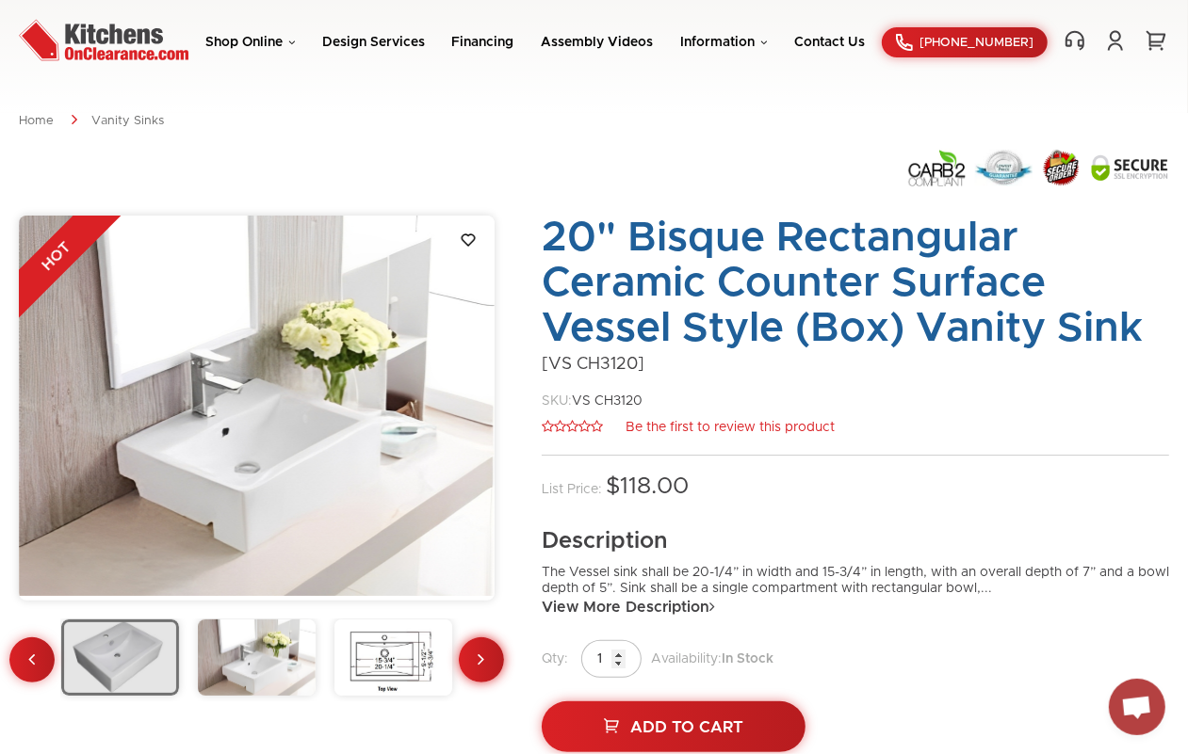
click at [482, 659] on icon at bounding box center [482, 659] width 7 height 19
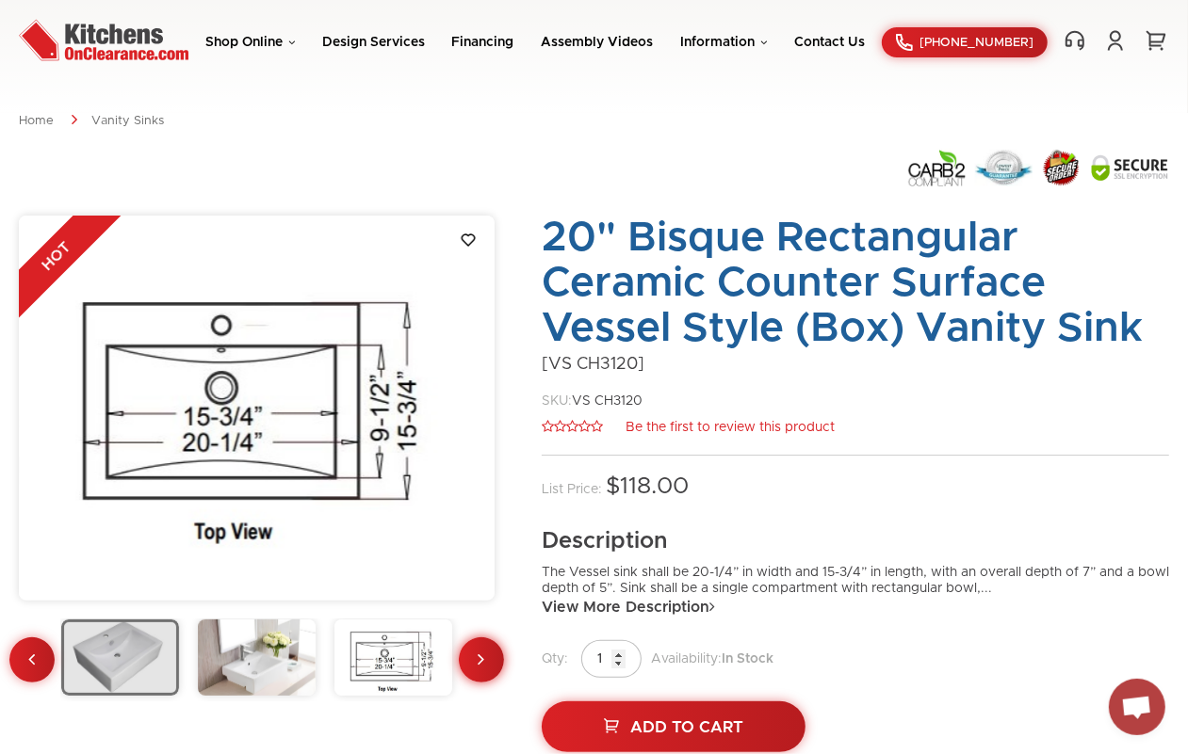
click at [482, 659] on icon at bounding box center [482, 659] width 7 height 19
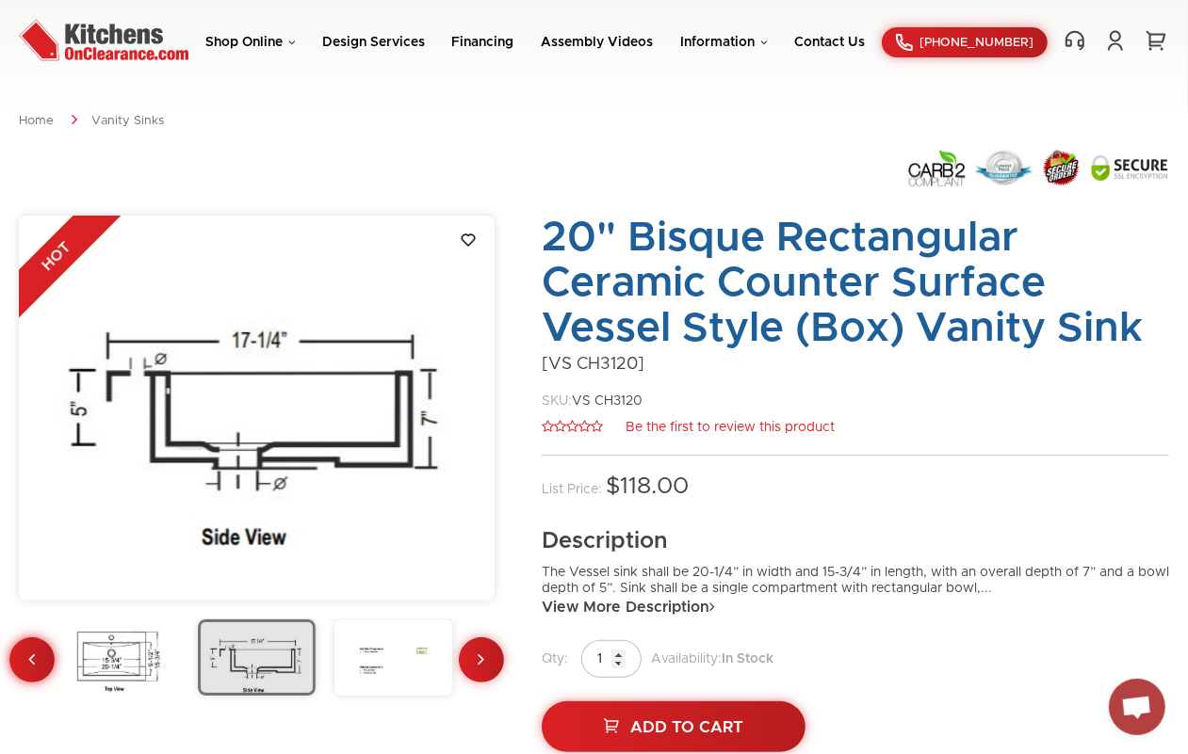
click at [25, 664] on link at bounding box center [31, 660] width 45 height 45
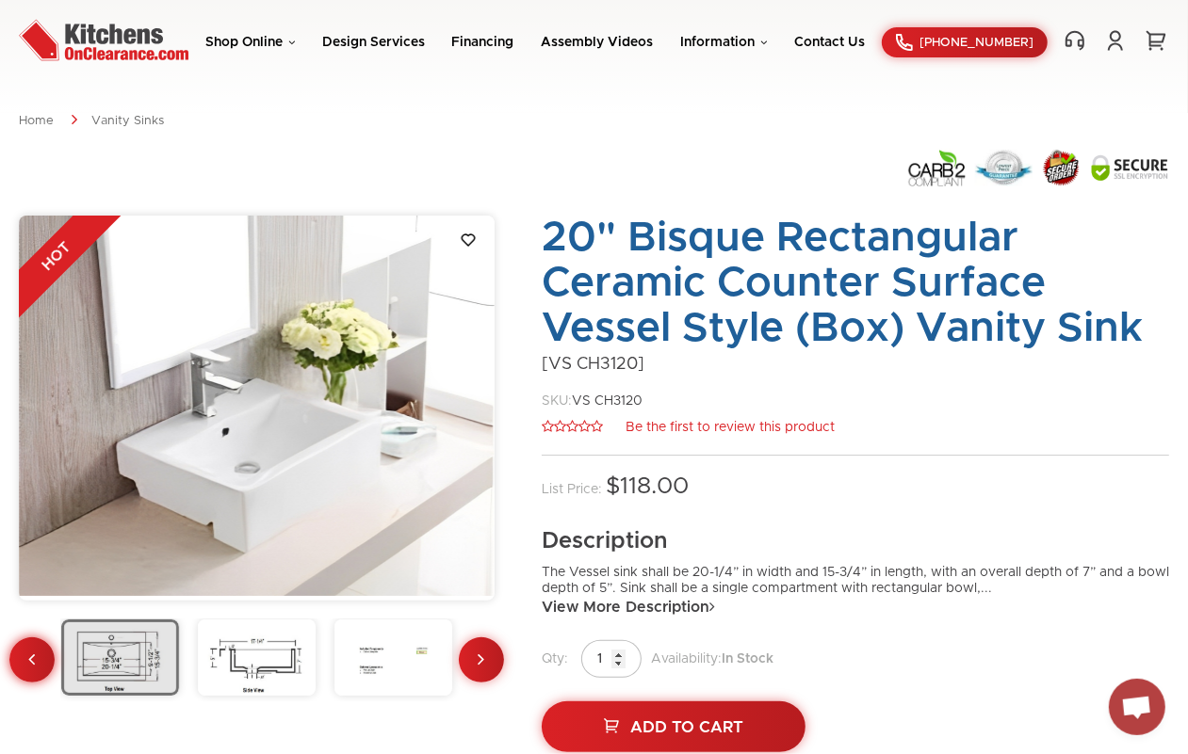
click at [25, 664] on link at bounding box center [31, 660] width 45 height 45
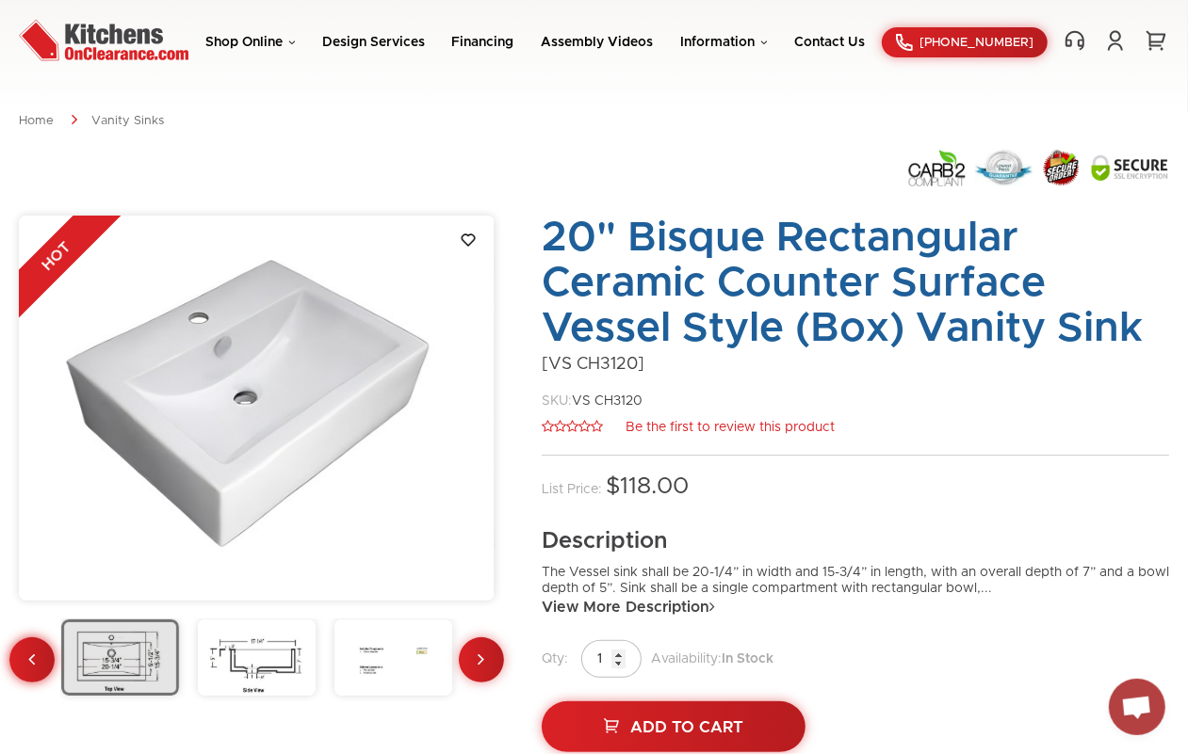
click at [25, 664] on link at bounding box center [31, 660] width 45 height 45
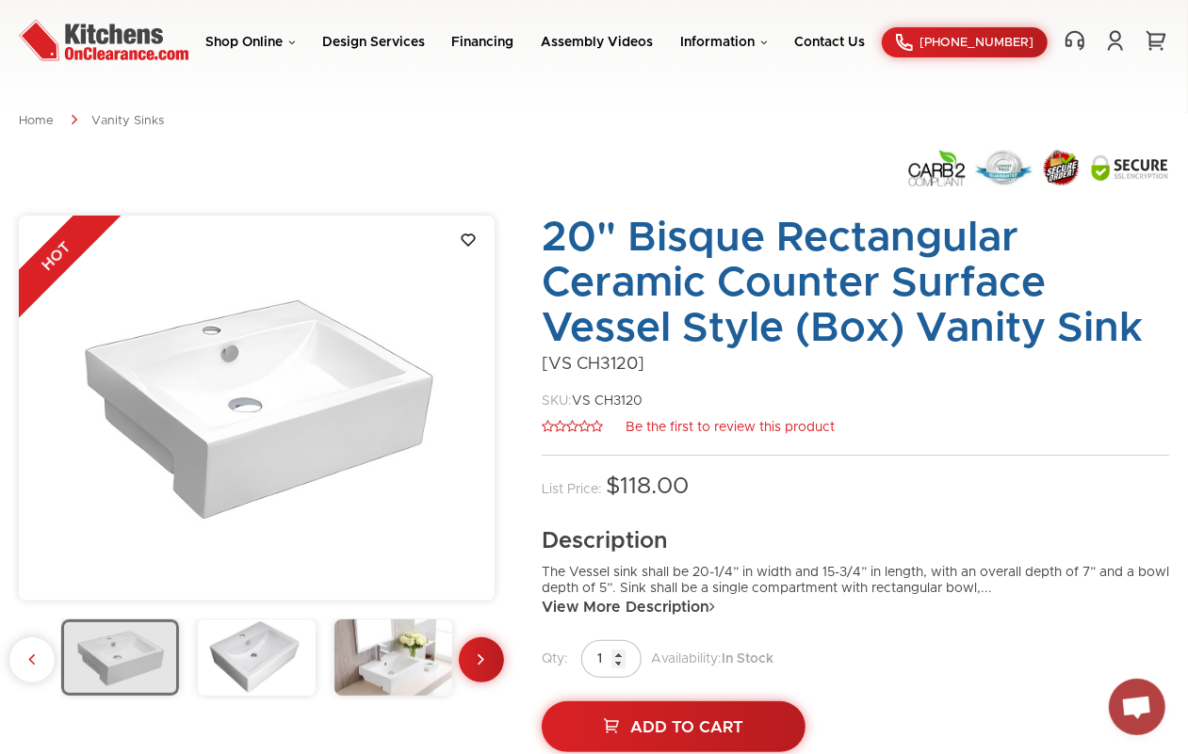
click at [25, 664] on div at bounding box center [257, 661] width 476 height 82
click at [38, 670] on div at bounding box center [257, 661] width 476 height 82
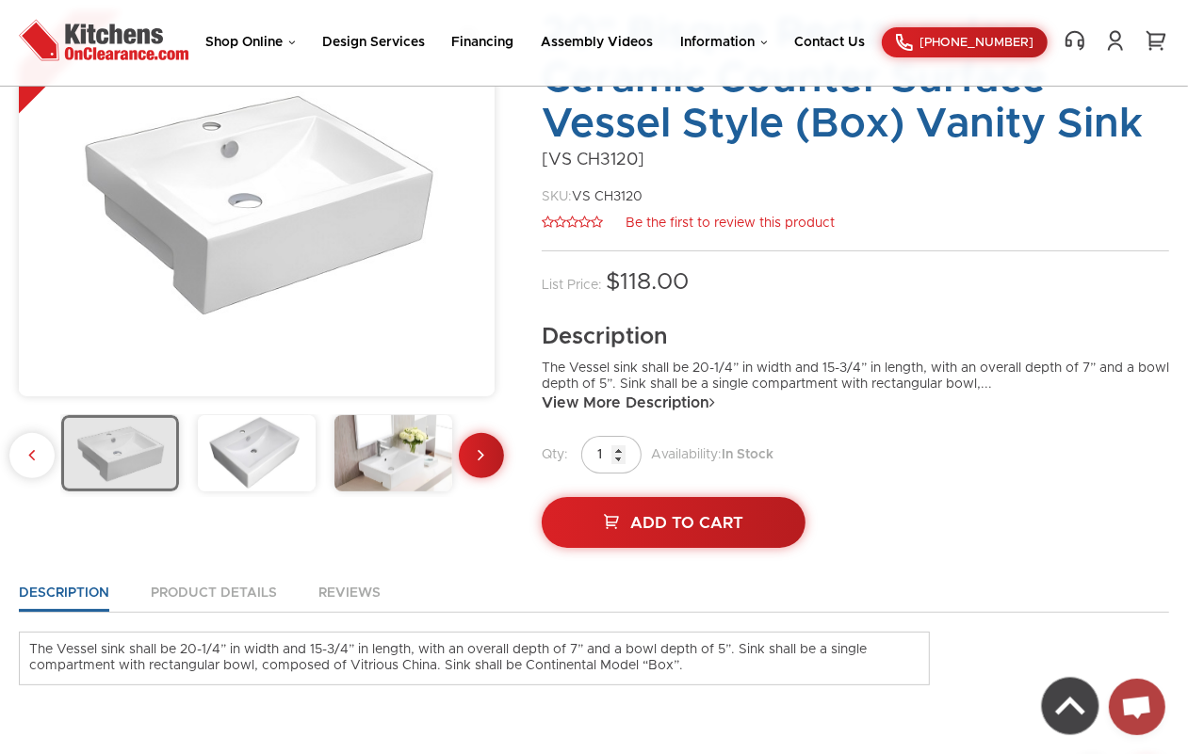
scroll to position [235, 0]
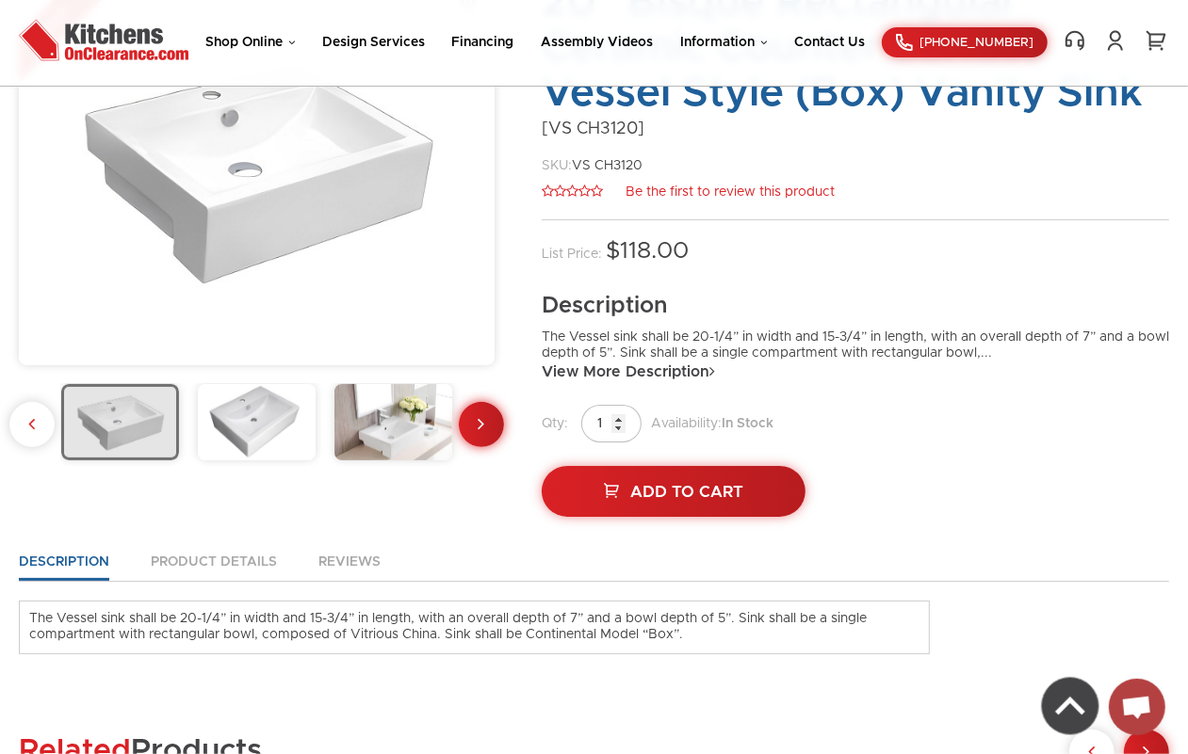
click at [490, 431] on link at bounding box center [481, 424] width 45 height 45
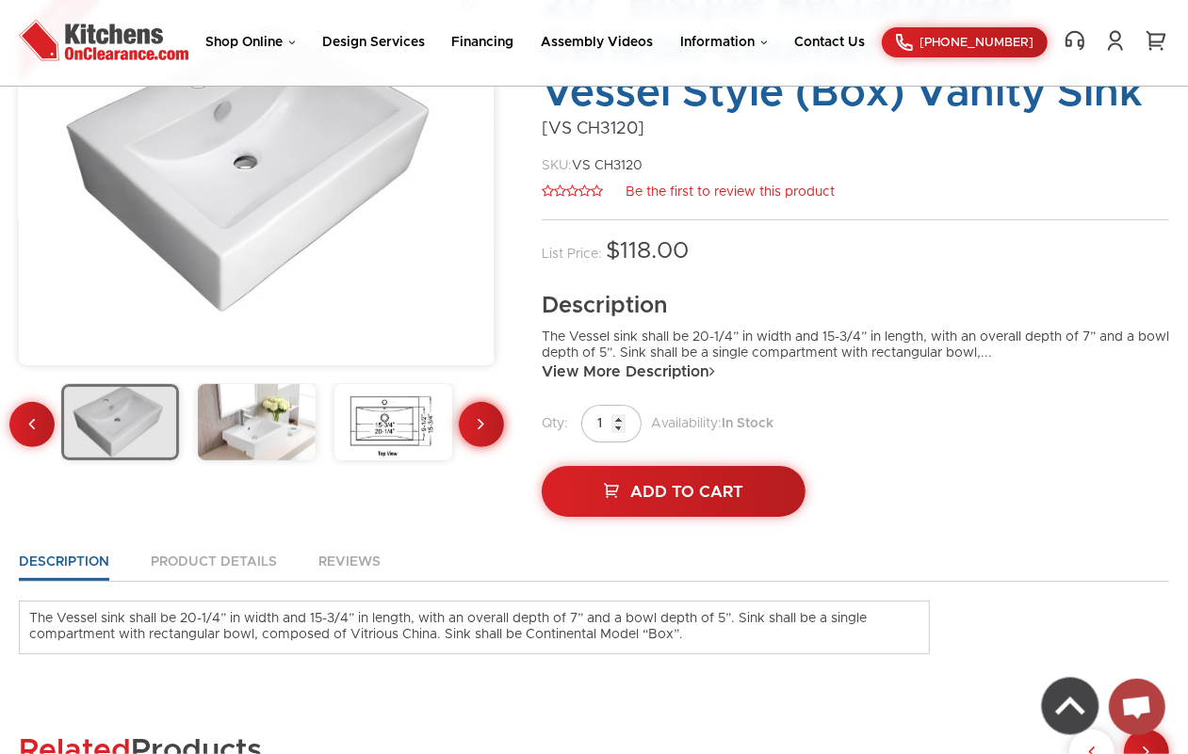
click at [490, 431] on link at bounding box center [481, 424] width 45 height 45
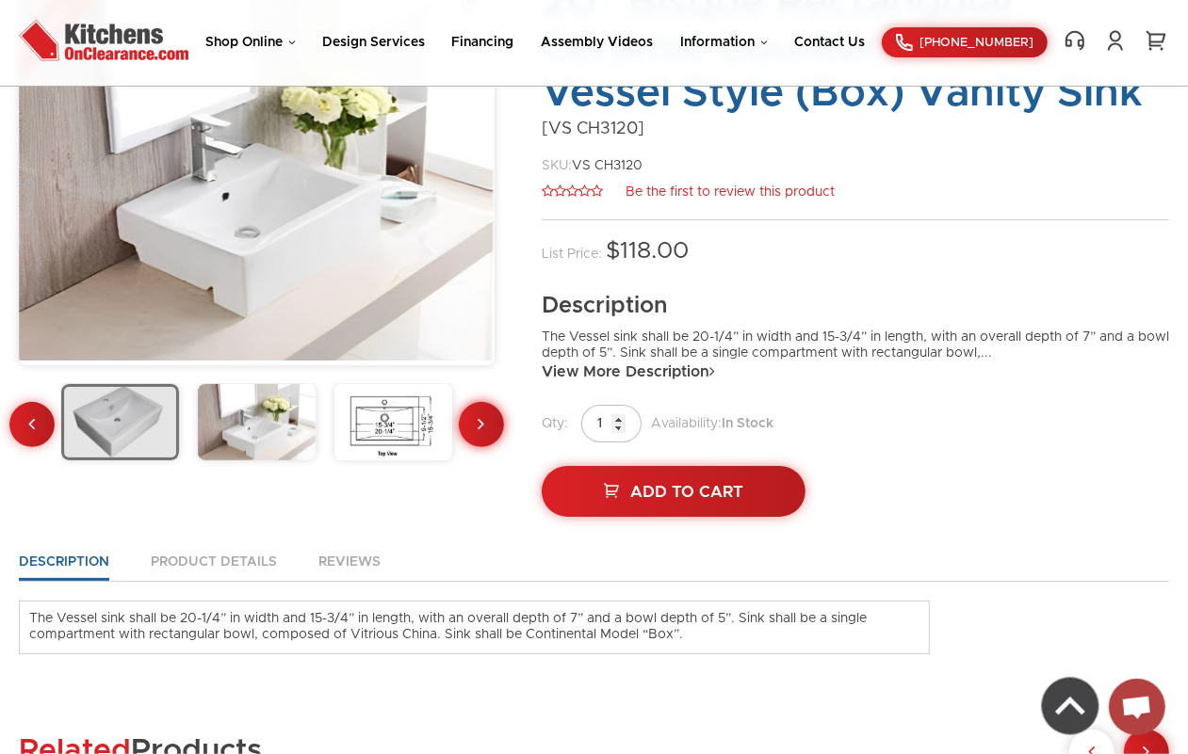
click at [490, 431] on link at bounding box center [481, 424] width 45 height 45
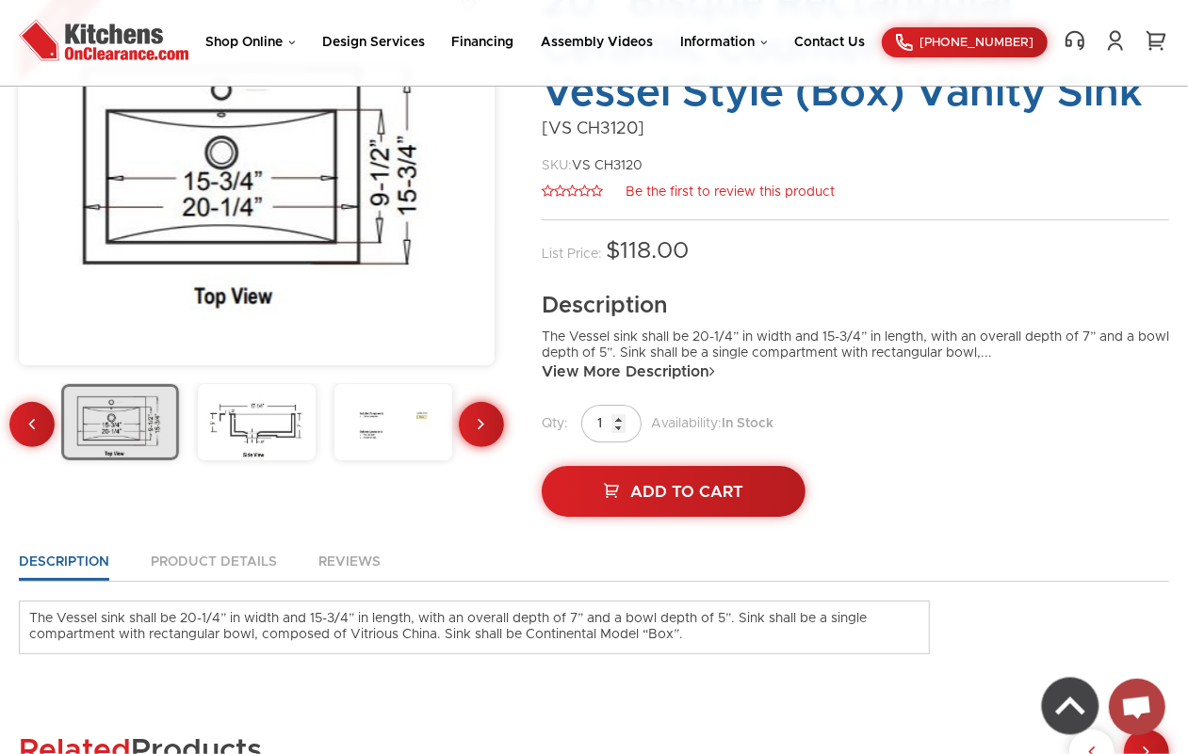
click at [480, 421] on icon at bounding box center [482, 423] width 7 height 19
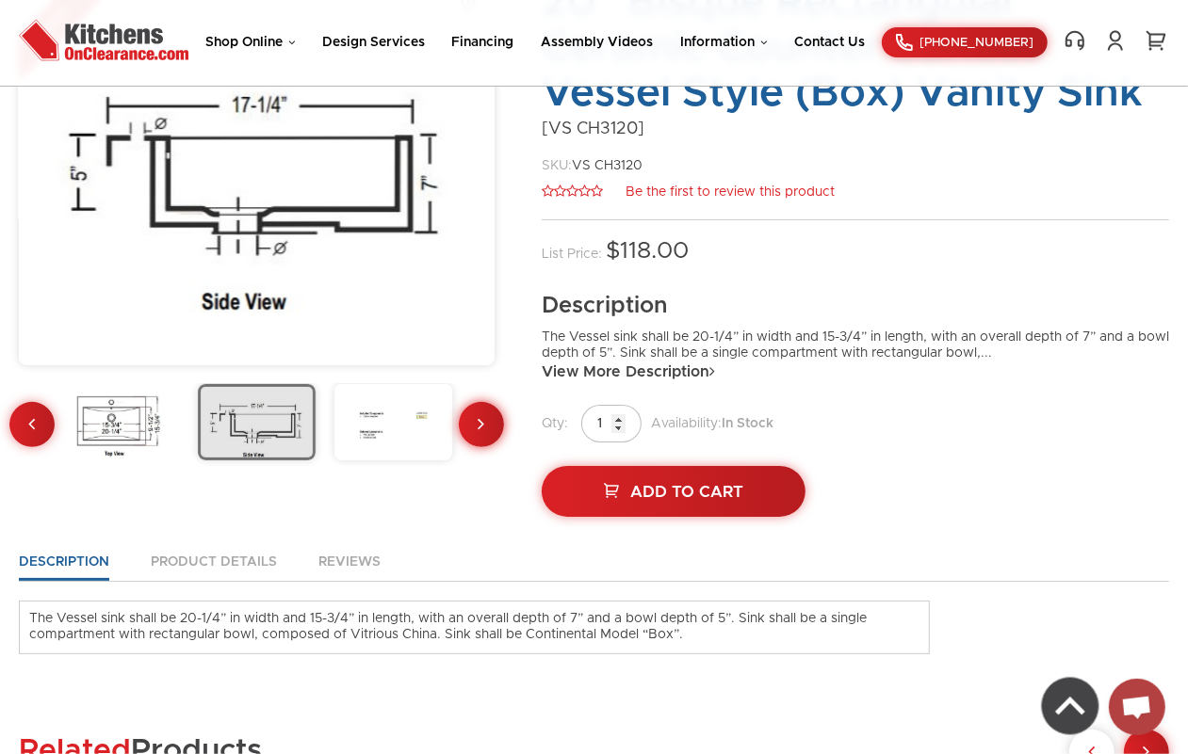
click at [480, 421] on icon at bounding box center [482, 423] width 7 height 19
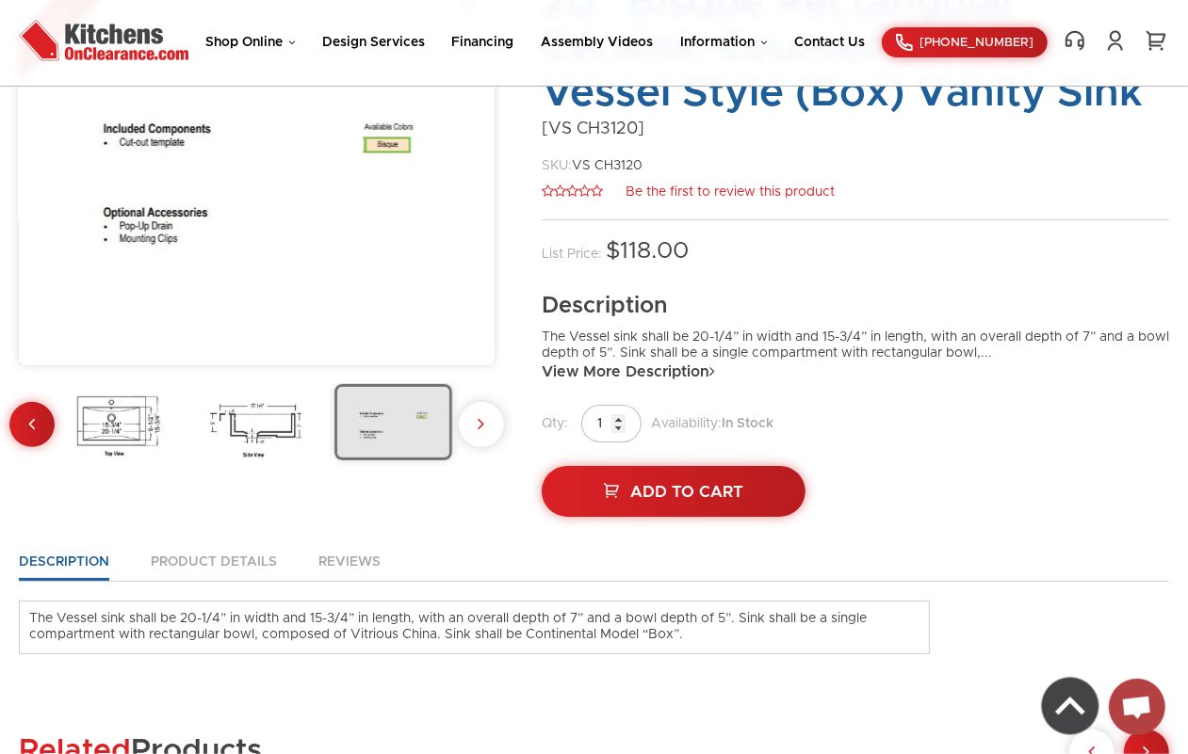
click at [480, 421] on div at bounding box center [257, 425] width 476 height 82
click at [38, 429] on link at bounding box center [31, 424] width 45 height 45
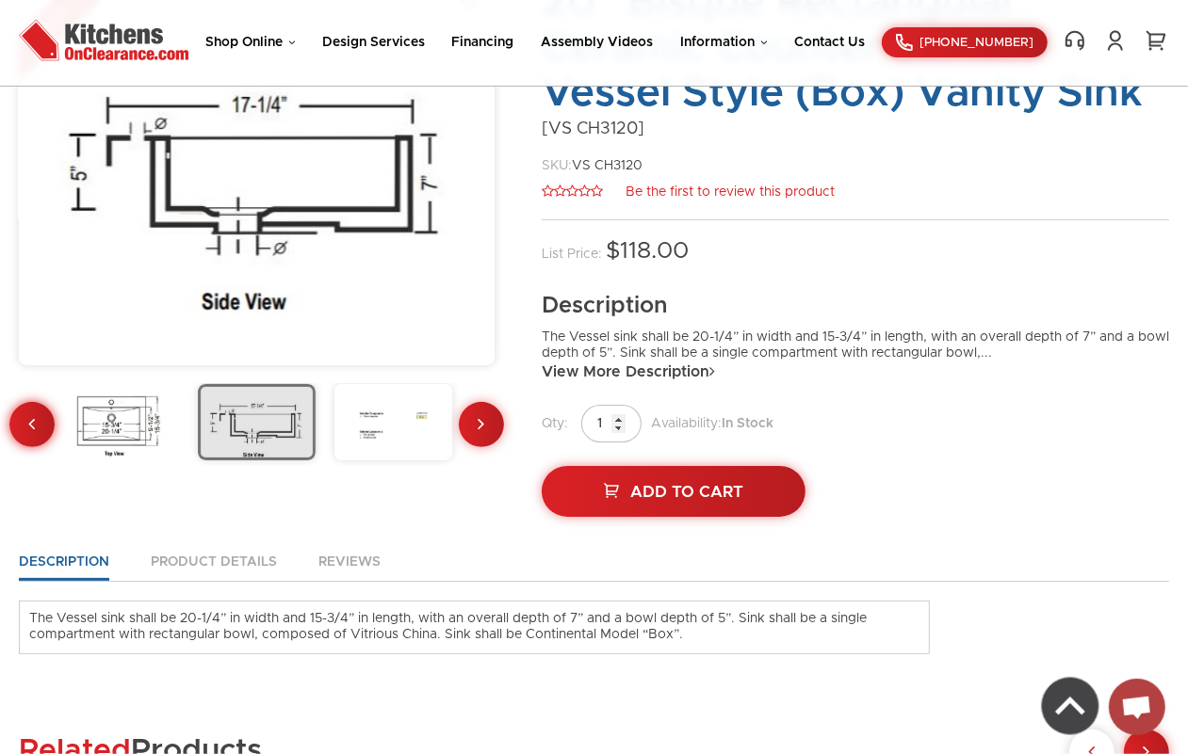
click at [38, 429] on link at bounding box center [31, 424] width 45 height 45
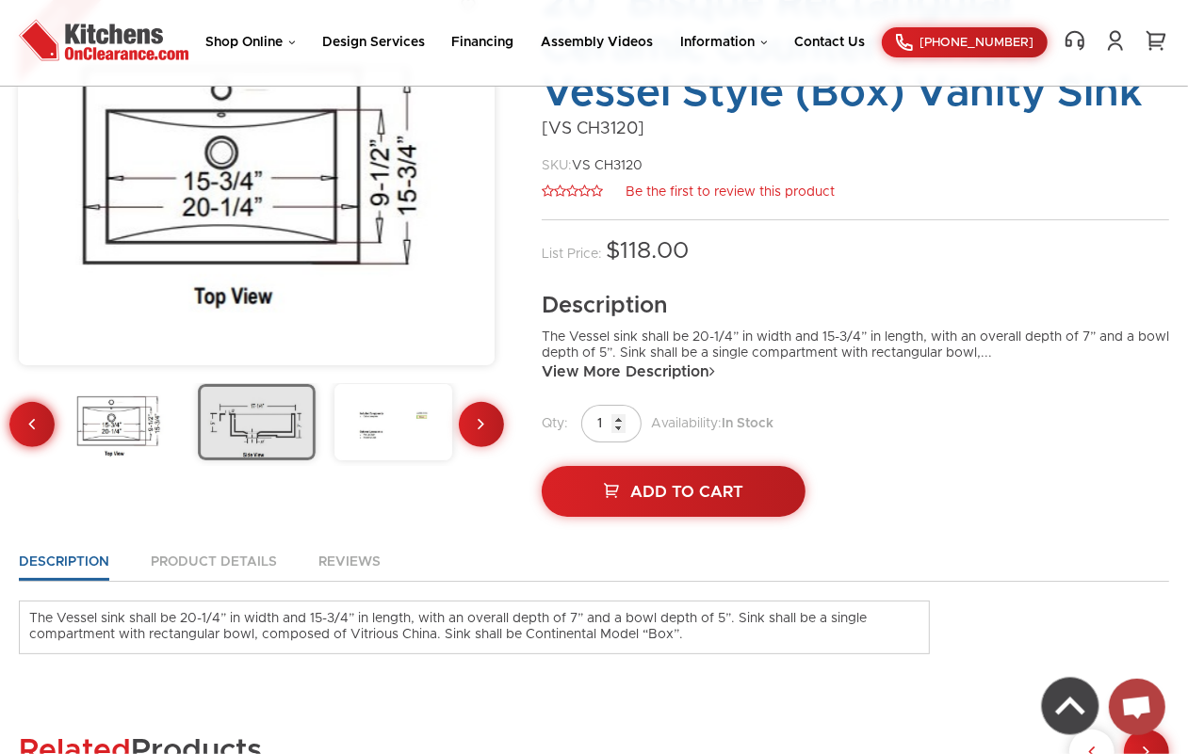
click at [38, 429] on link at bounding box center [31, 424] width 45 height 45
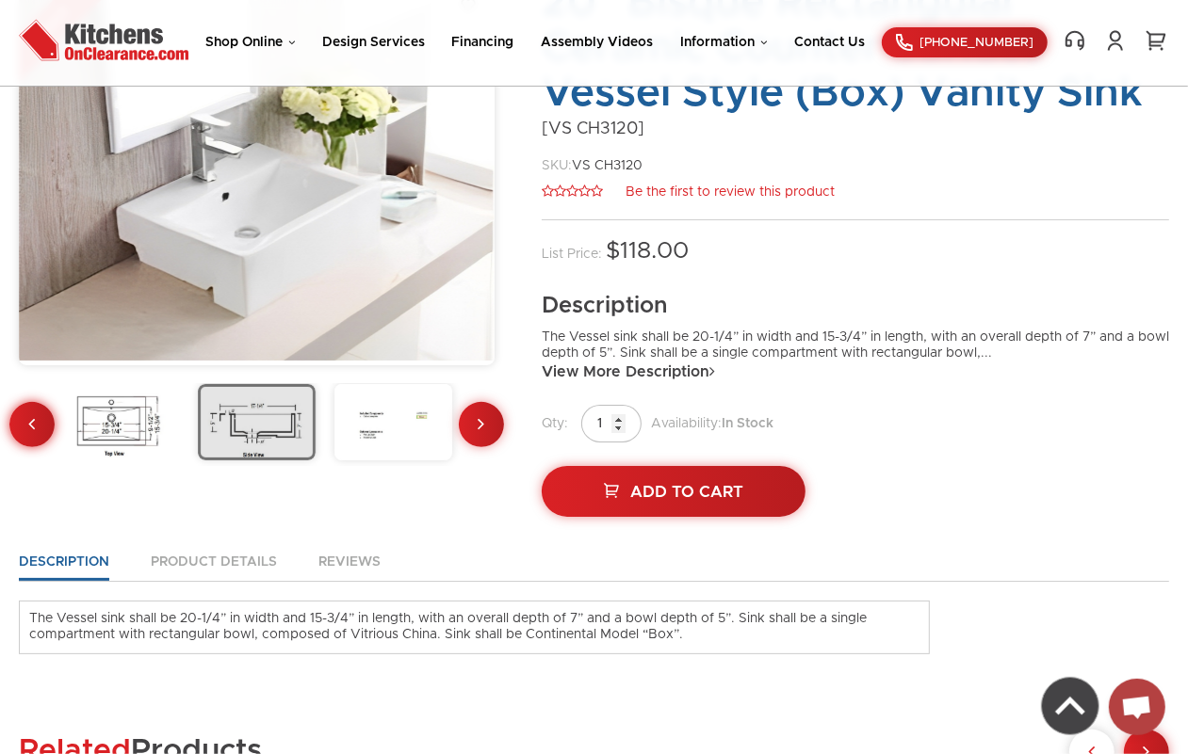
click at [38, 429] on link at bounding box center [31, 424] width 45 height 45
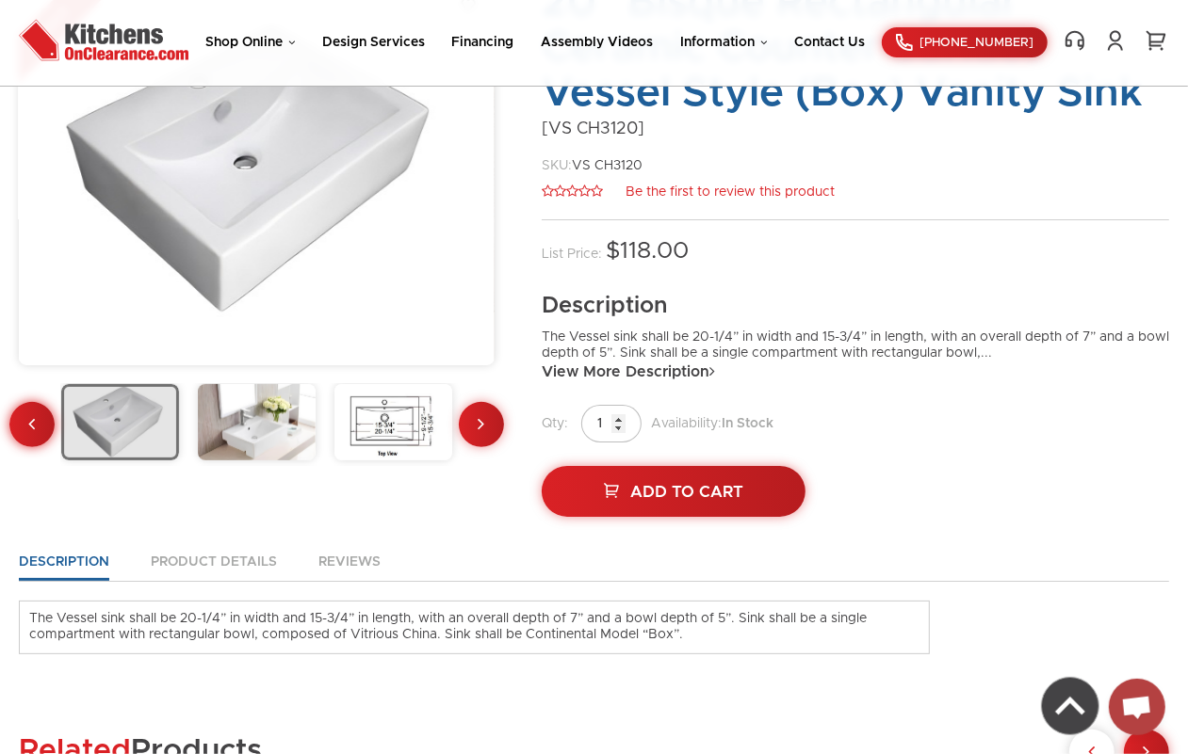
click at [38, 429] on link at bounding box center [31, 424] width 45 height 45
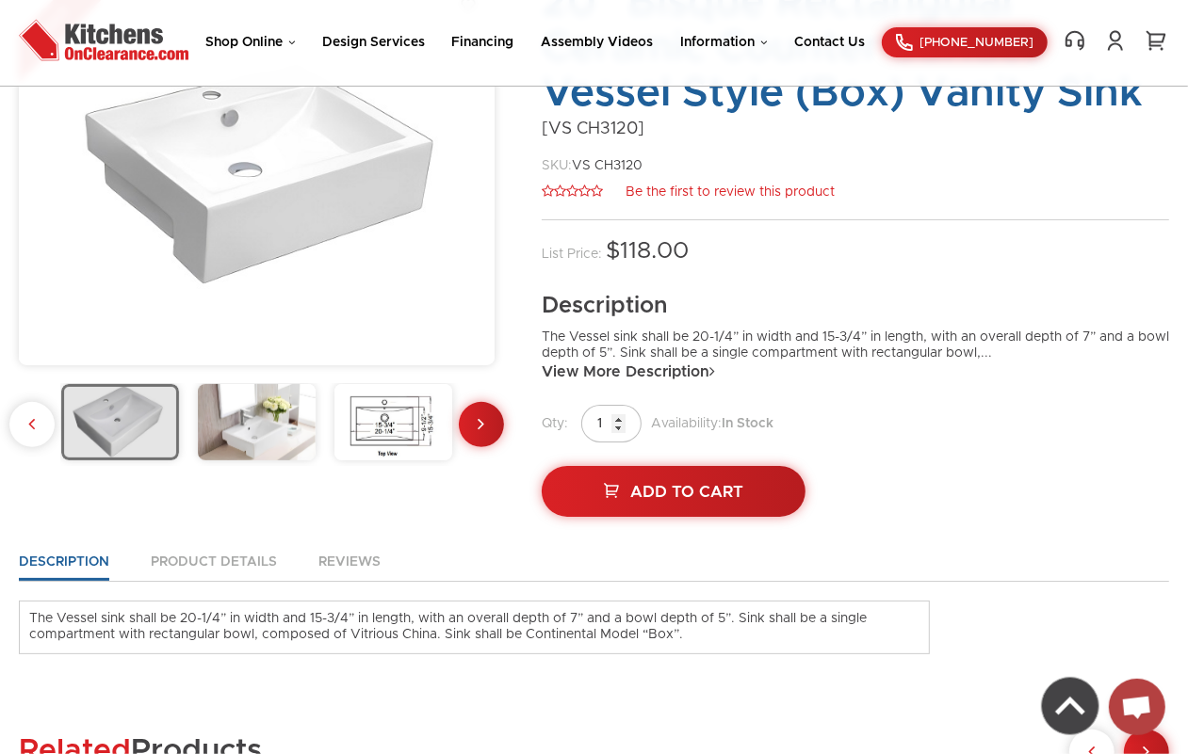
click at [38, 429] on div at bounding box center [257, 425] width 476 height 82
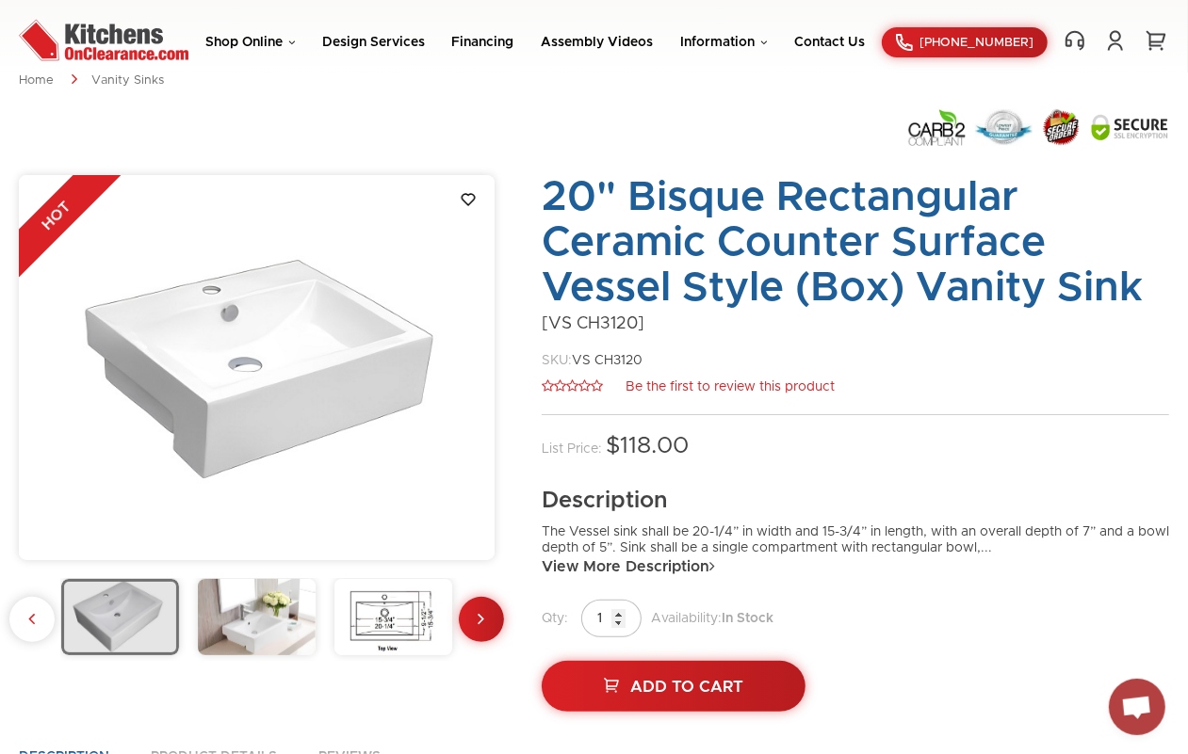
scroll to position [0, 0]
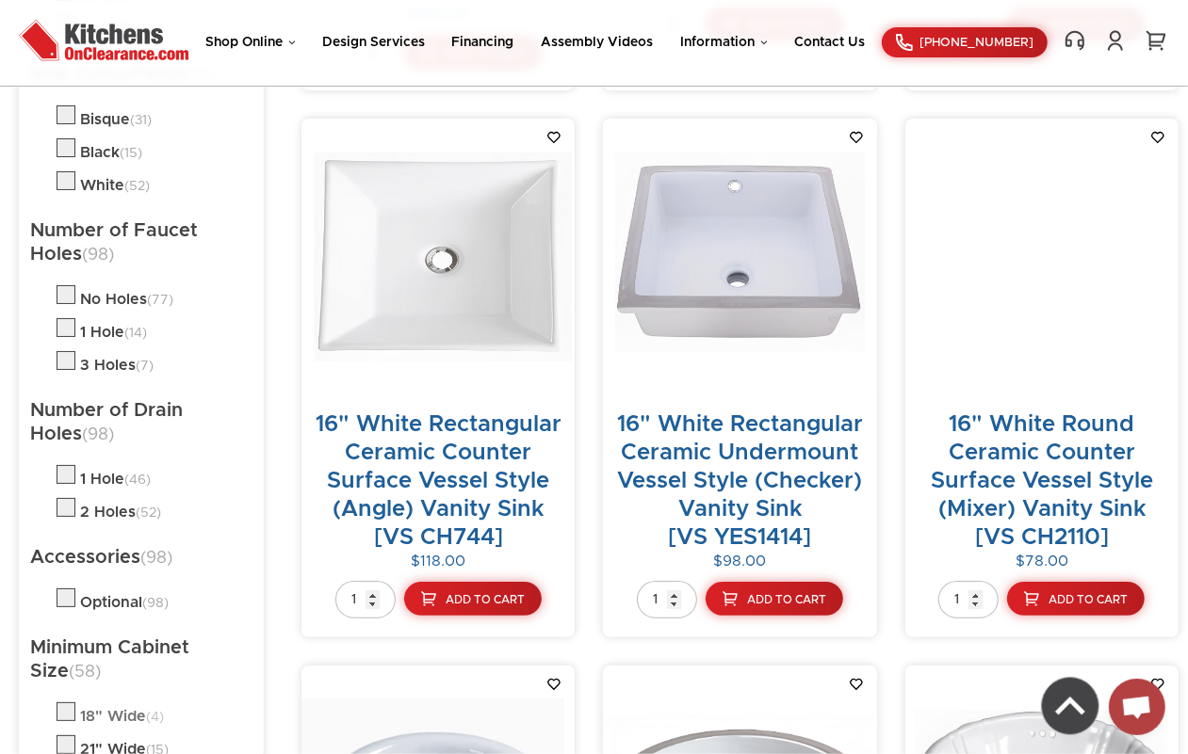
scroll to position [1322, 0]
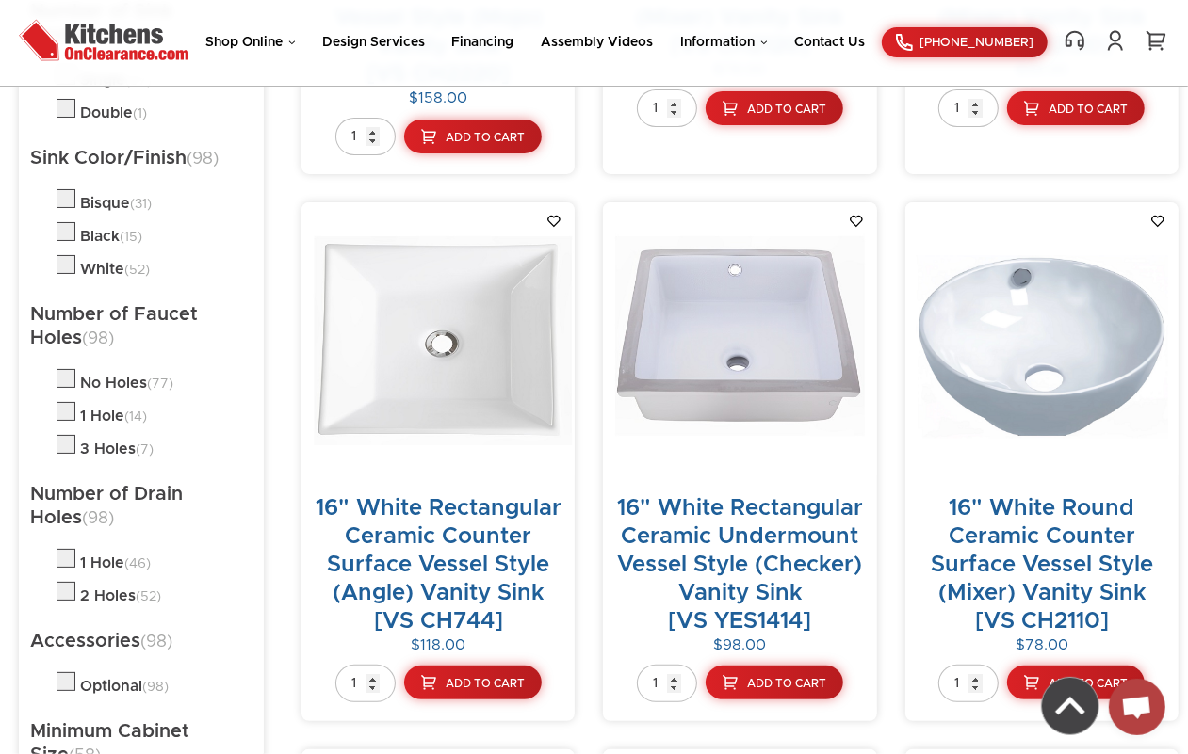
click at [66, 204] on label at bounding box center [66, 203] width 19 height 15
checkbox input "true"
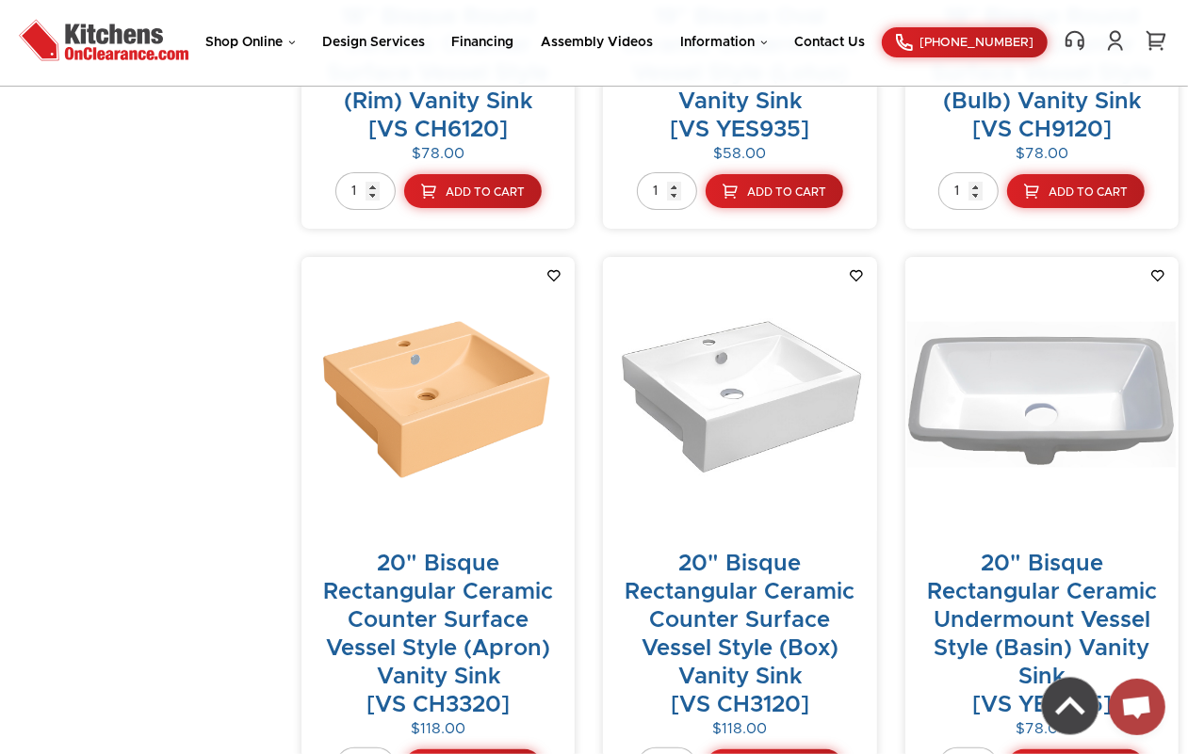
scroll to position [2978, 0]
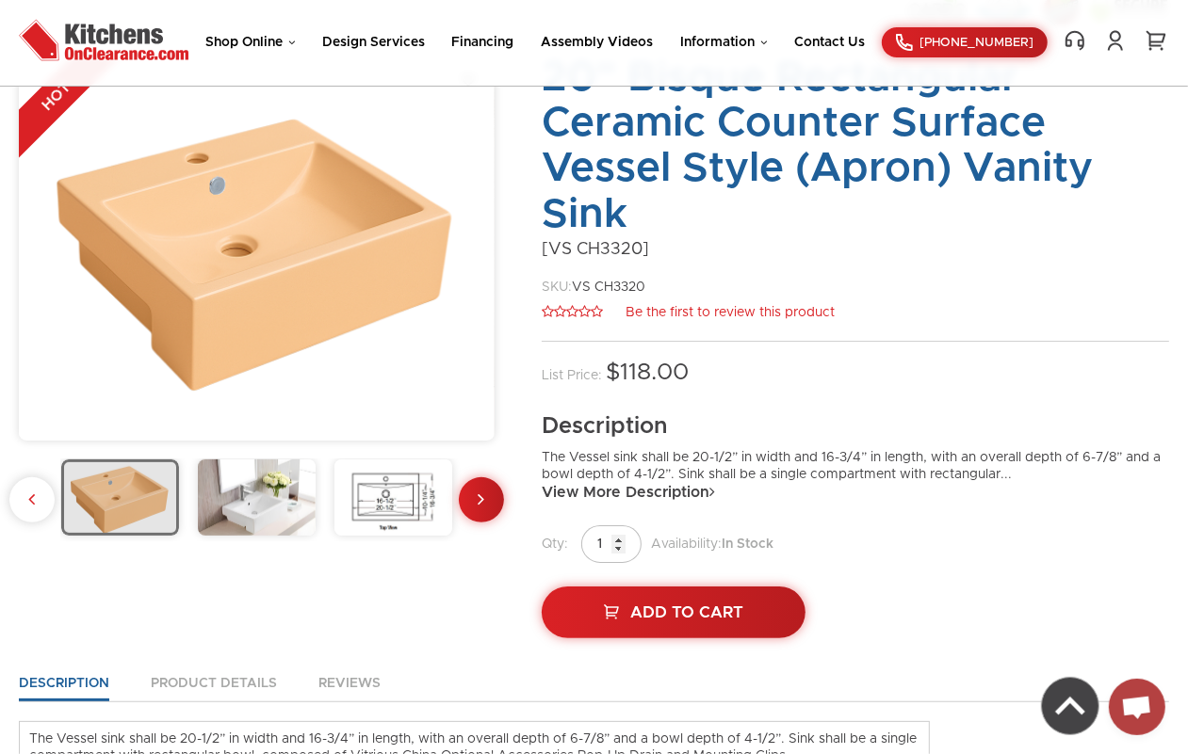
scroll to position [118, 0]
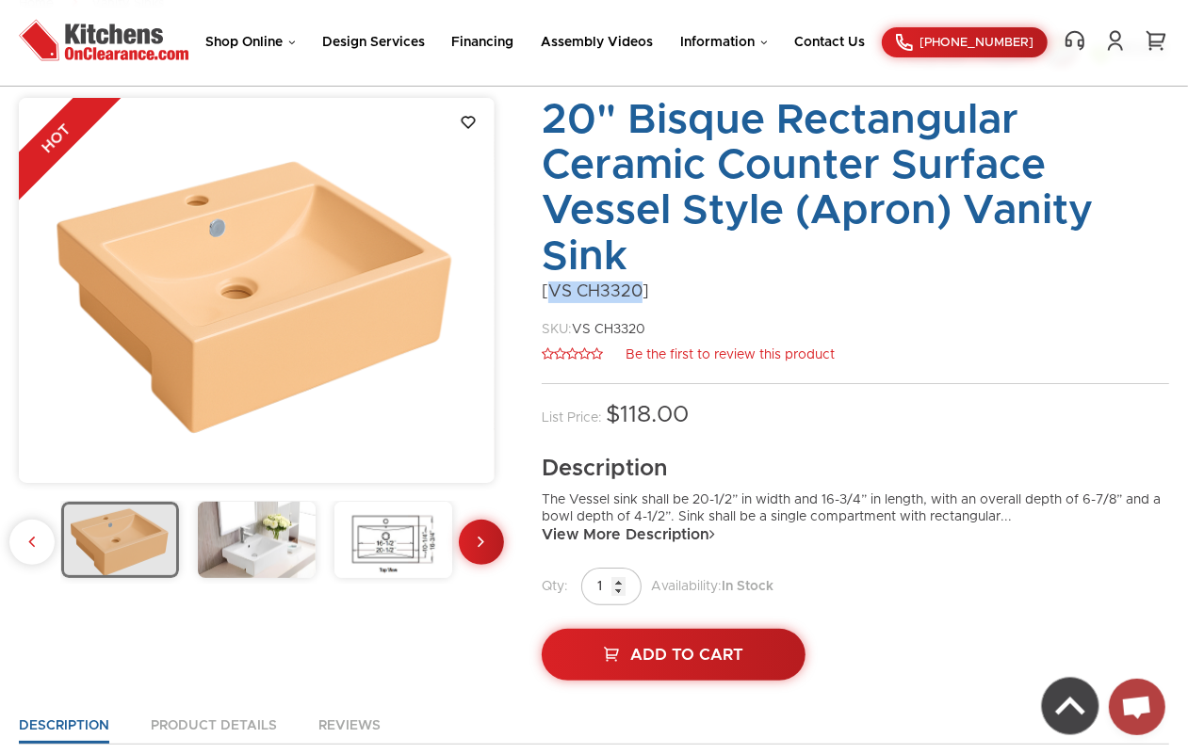
drag, startPoint x: 551, startPoint y: 290, endPoint x: 642, endPoint y: 290, distance: 91.4
click at [642, 290] on div "[VS CH3320]" at bounding box center [855, 293] width 627 height 22
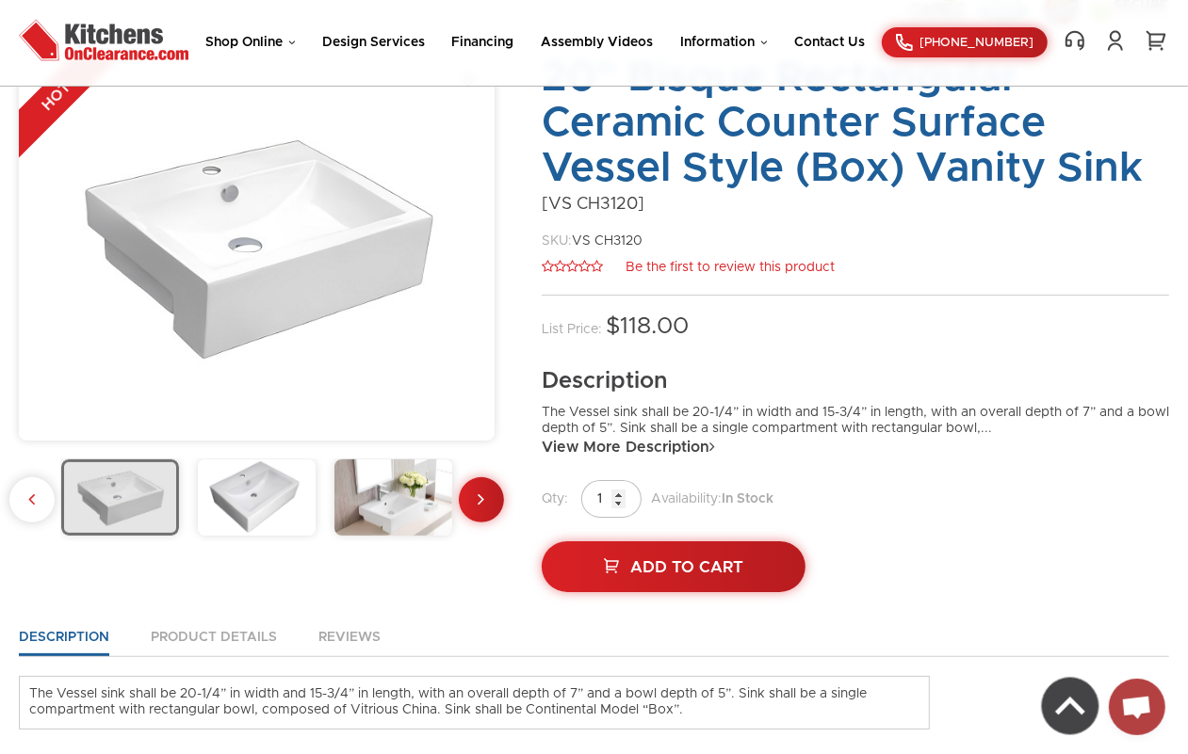
scroll to position [118, 0]
